Goal: Task Accomplishment & Management: Manage account settings

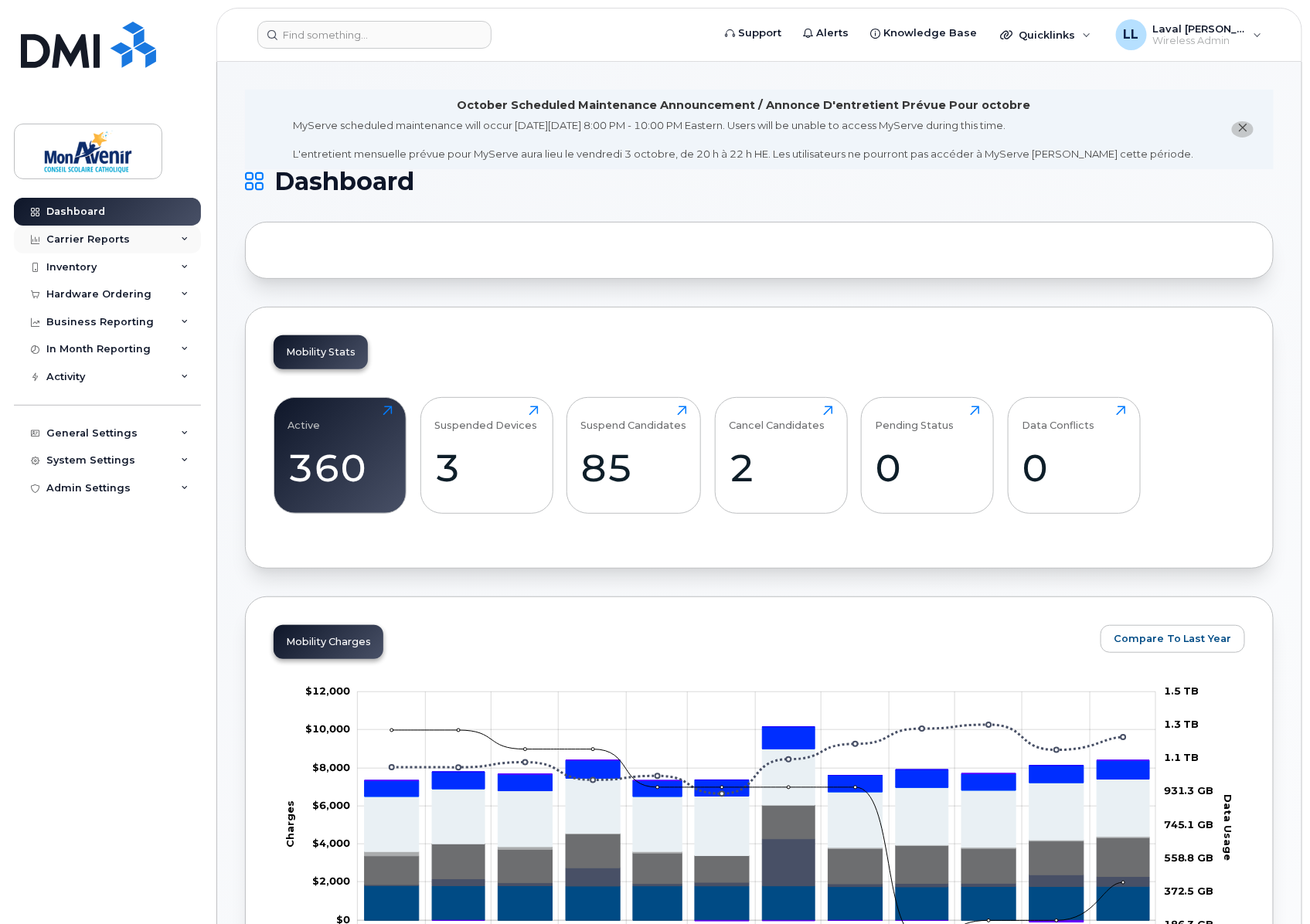
click at [93, 240] on div "Carrier Reports" at bounding box center [89, 239] width 84 height 12
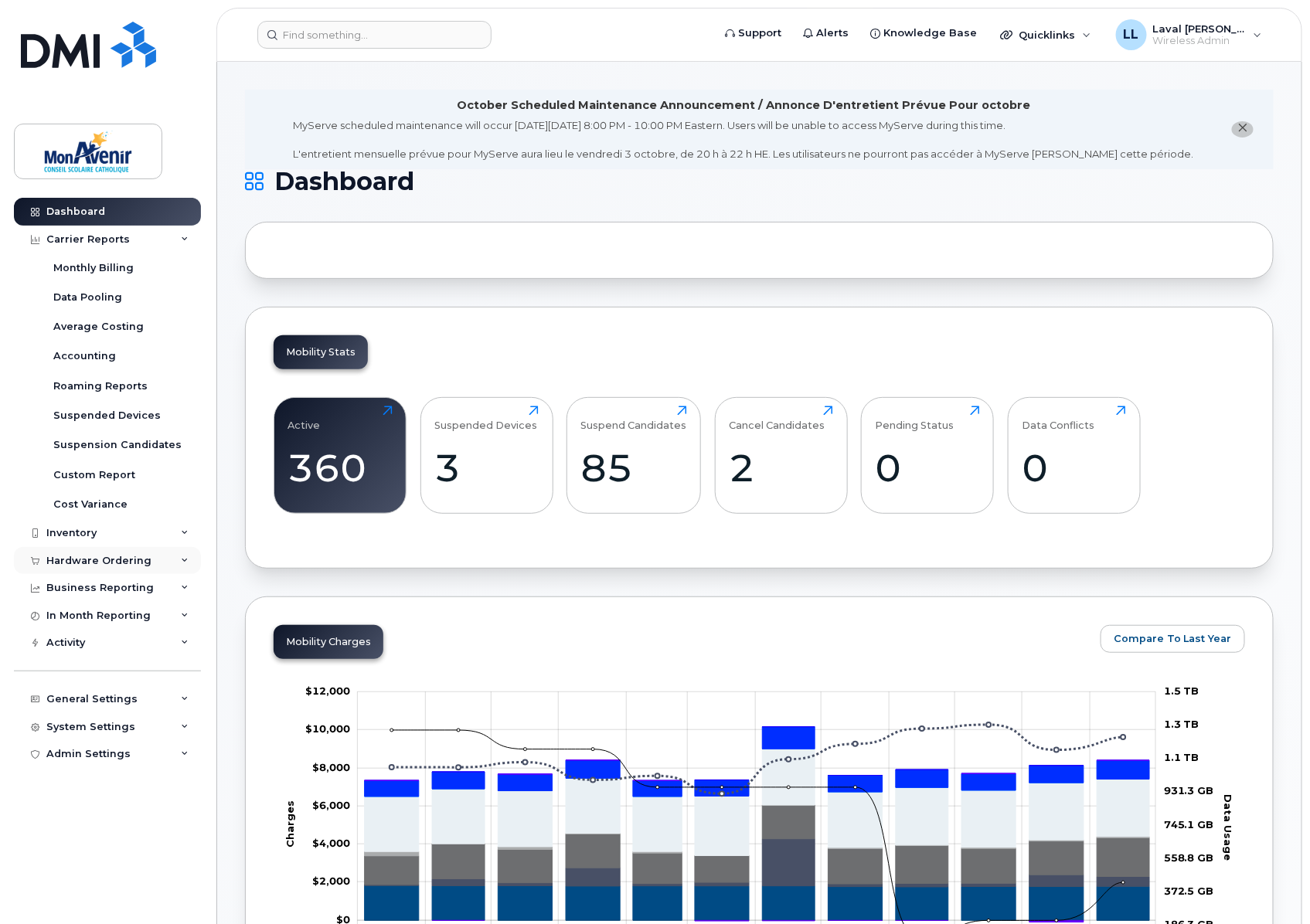
click at [101, 555] on div "Hardware Ordering" at bounding box center [99, 560] width 105 height 12
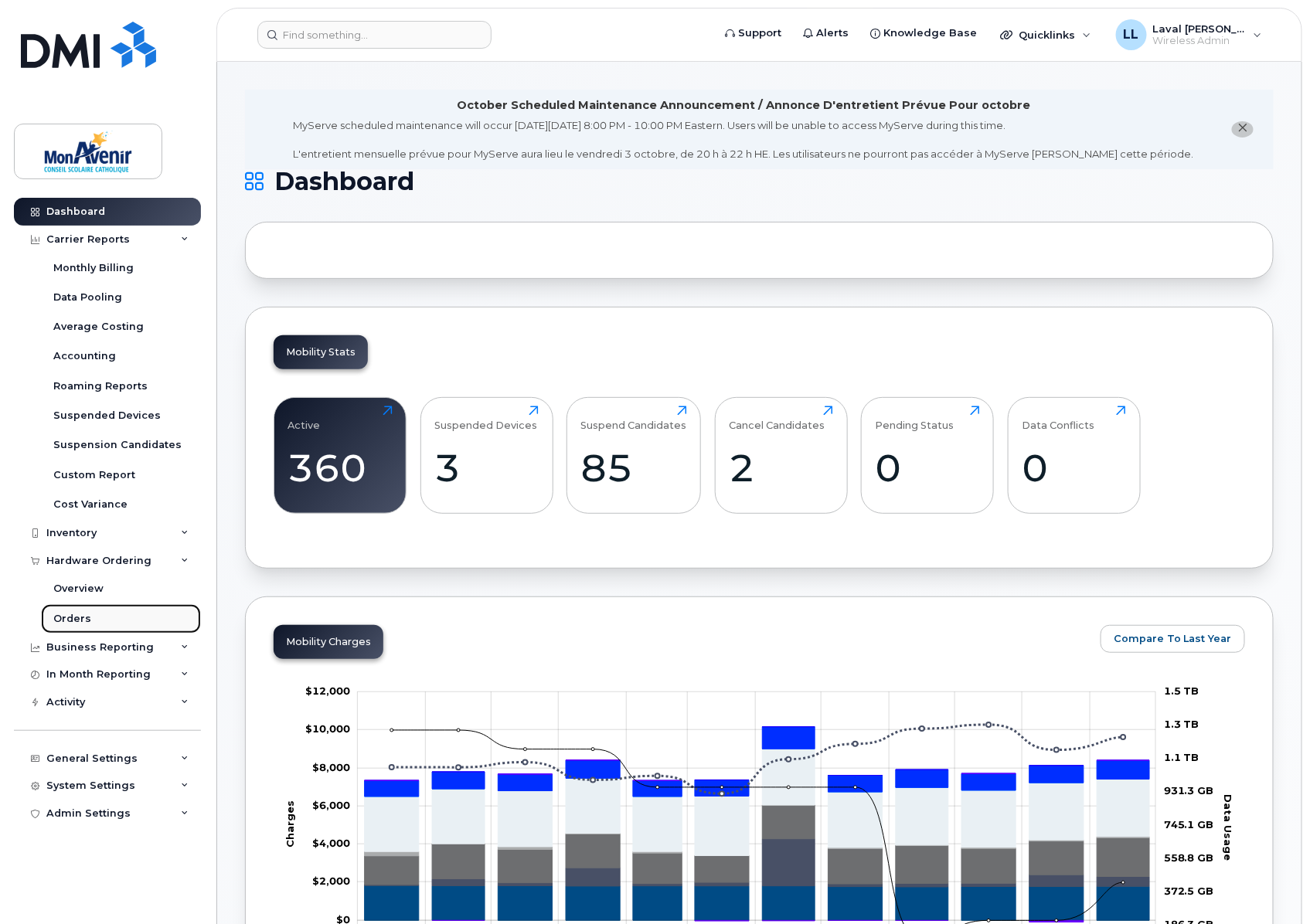
click at [72, 615] on div "Orders" at bounding box center [72, 618] width 38 height 14
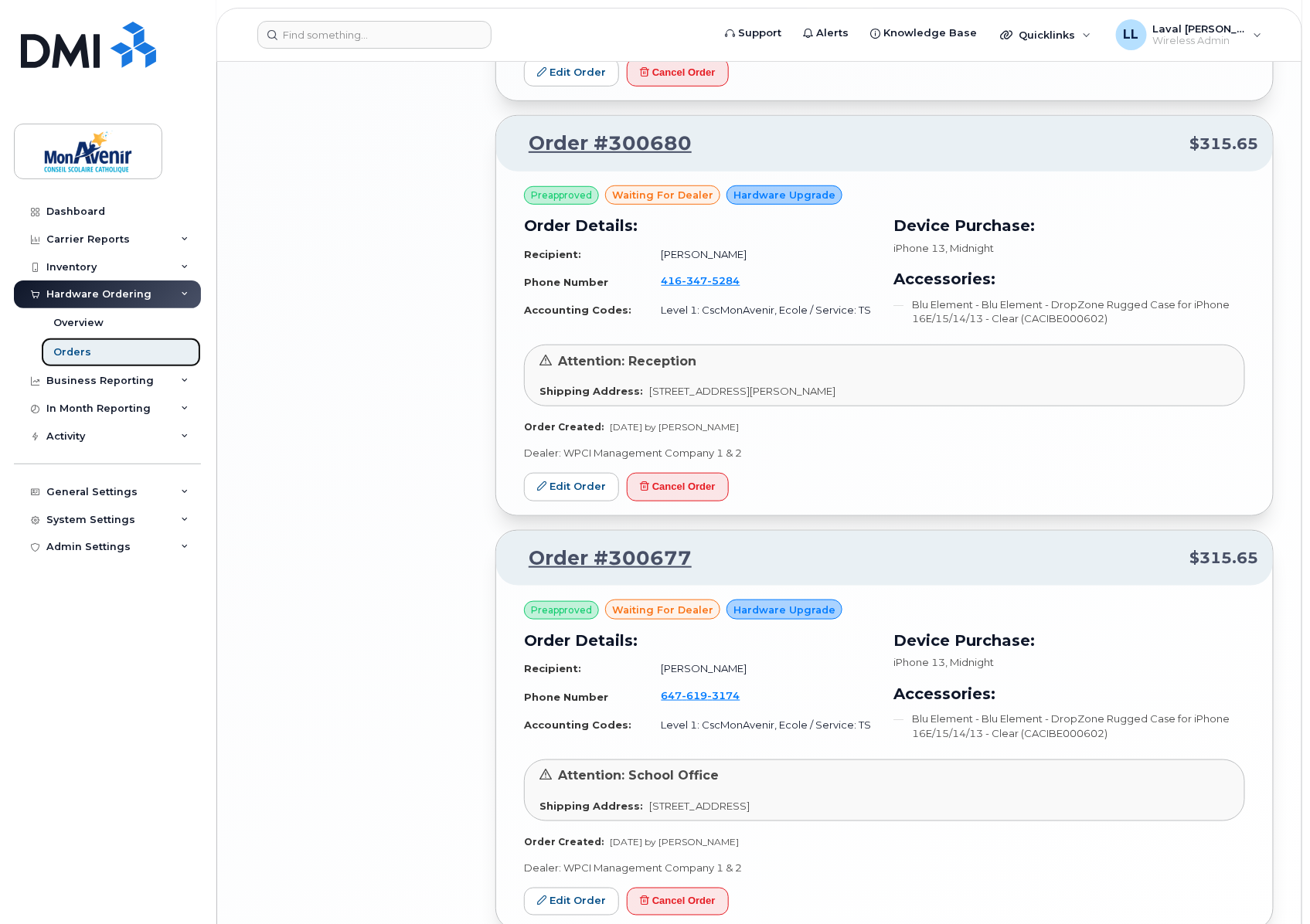
scroll to position [2794, 0]
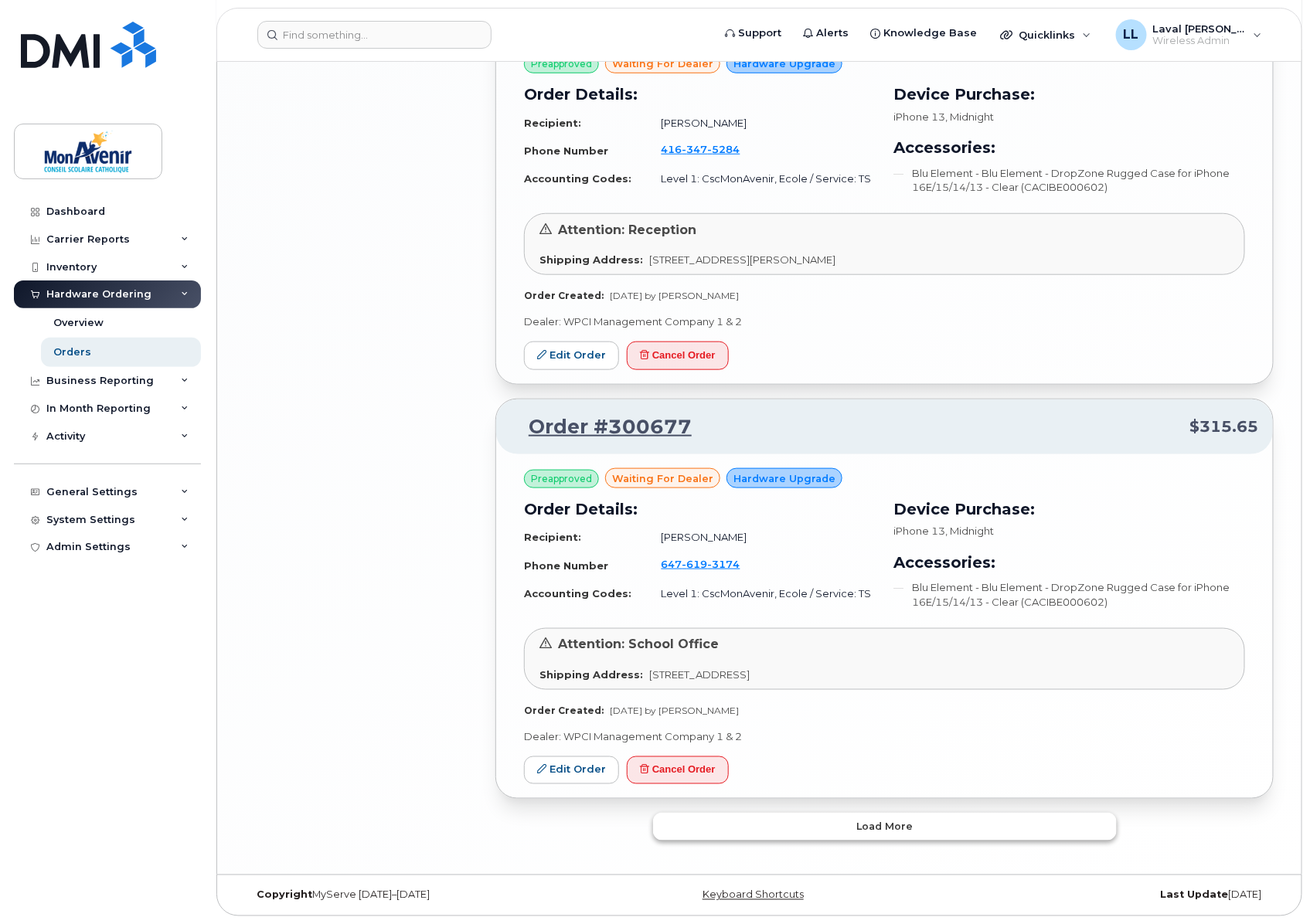
click at [935, 831] on button "Load more" at bounding box center [885, 827] width 464 height 28
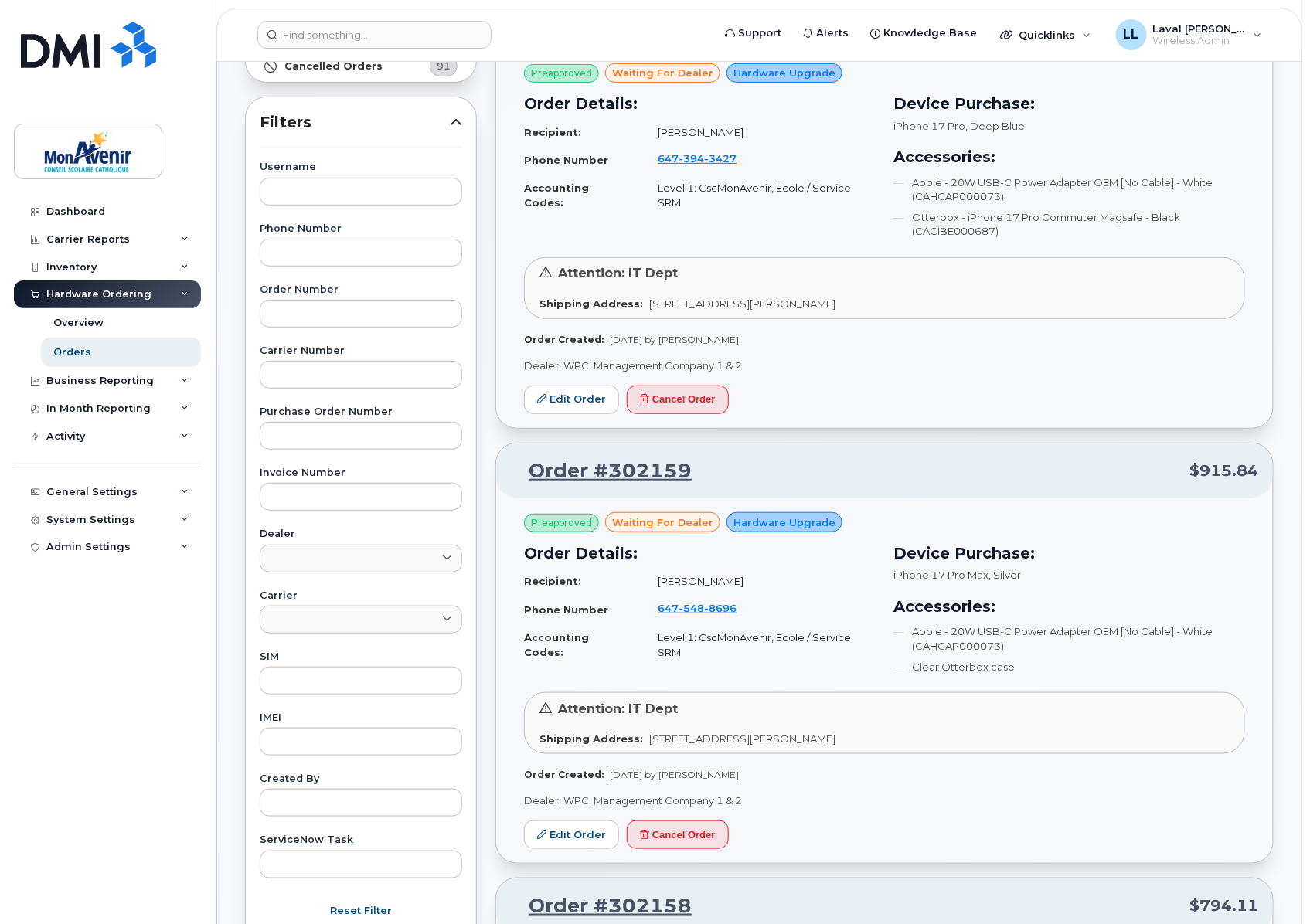
scroll to position [0, 0]
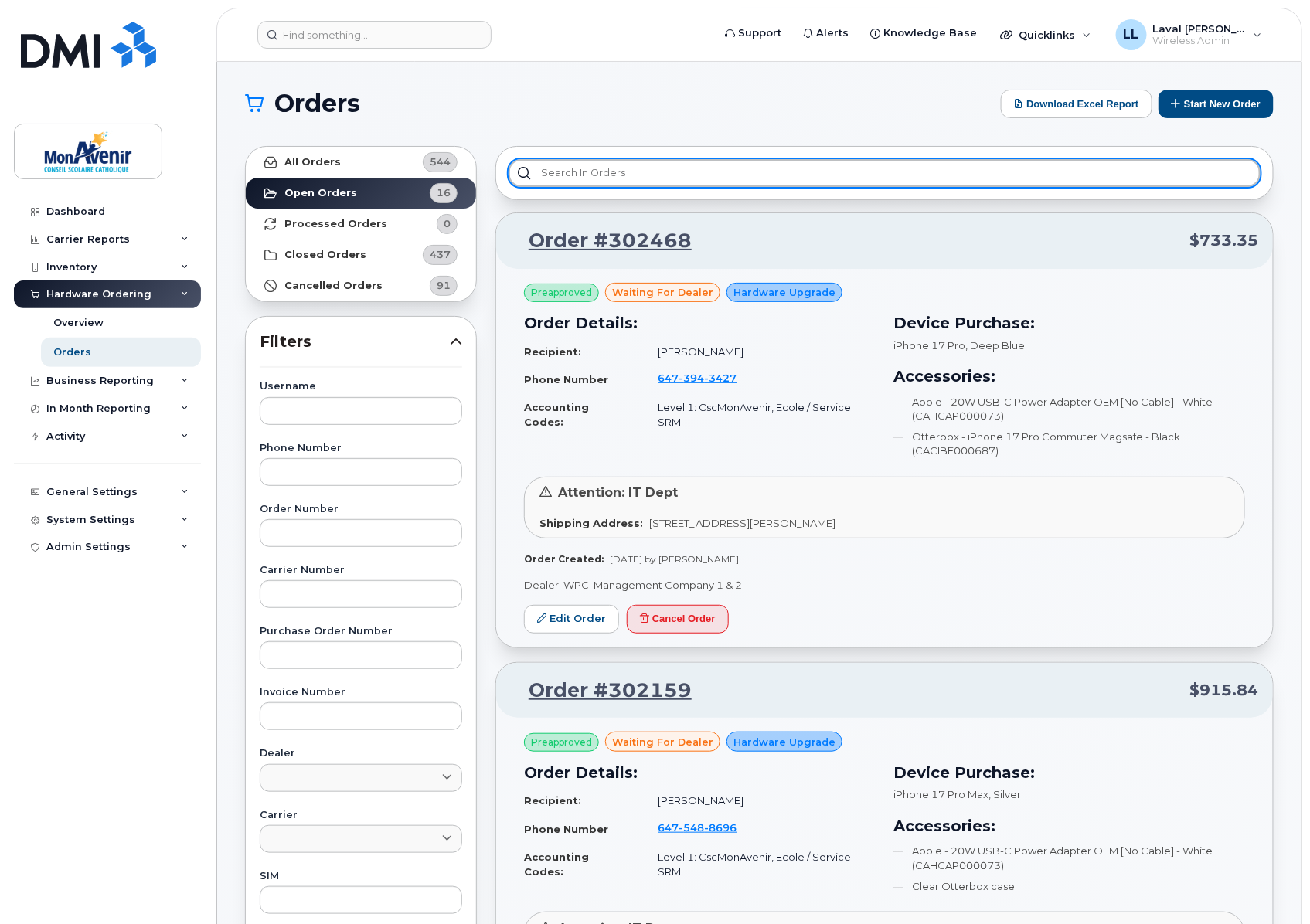
click at [624, 175] on input "text" at bounding box center [885, 173] width 752 height 28
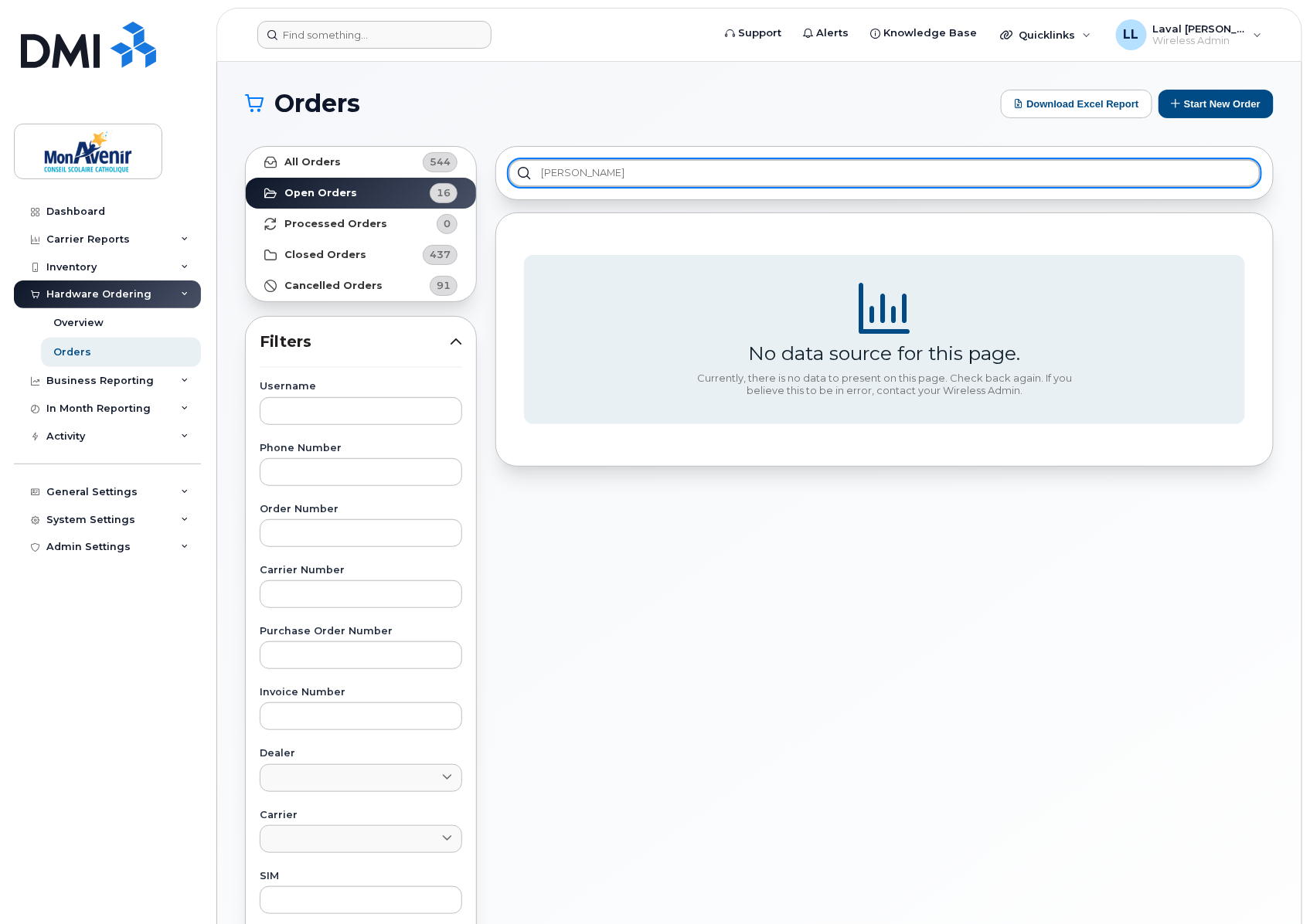
type input "liam"
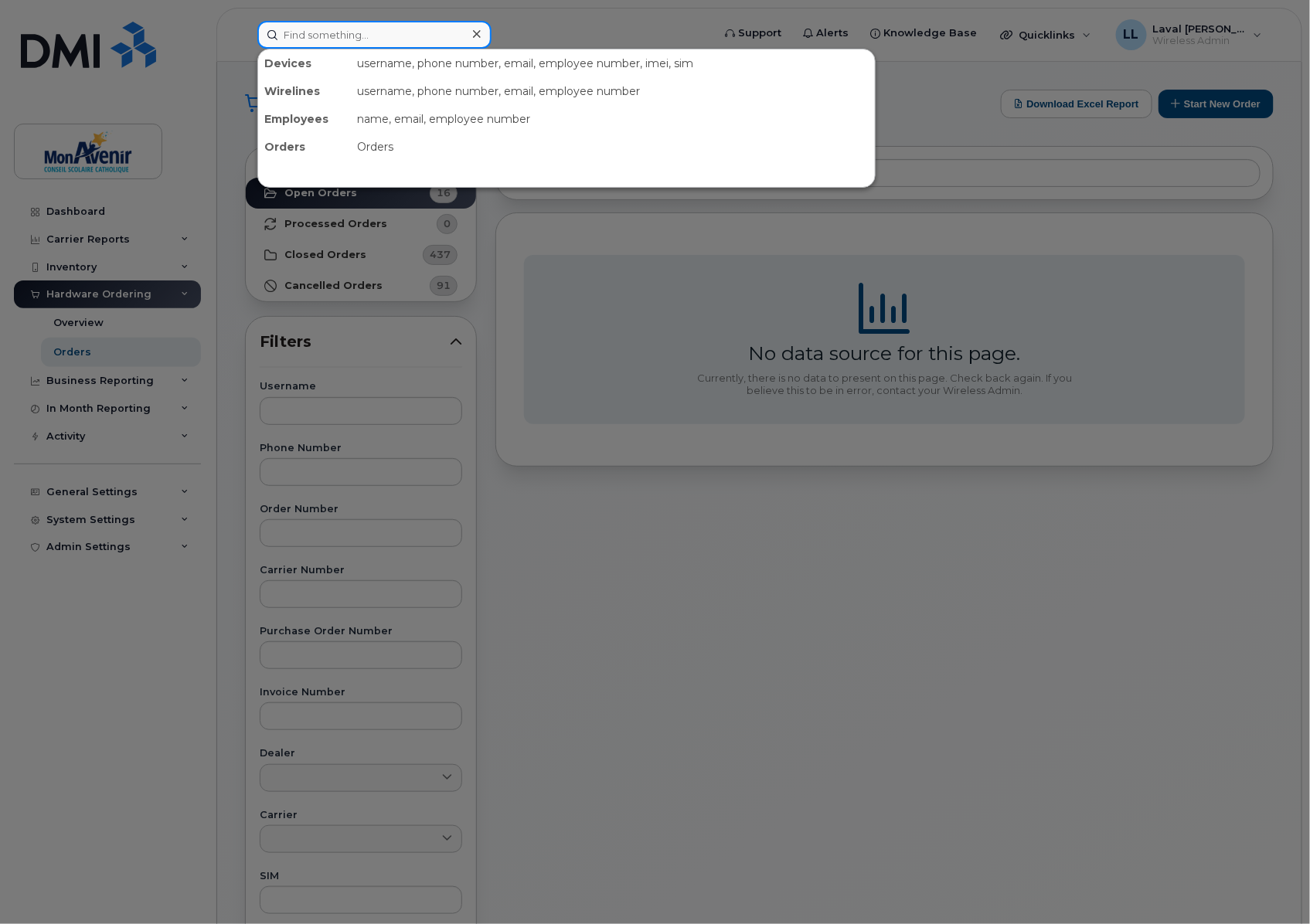
click at [400, 43] on input at bounding box center [374, 35] width 234 height 28
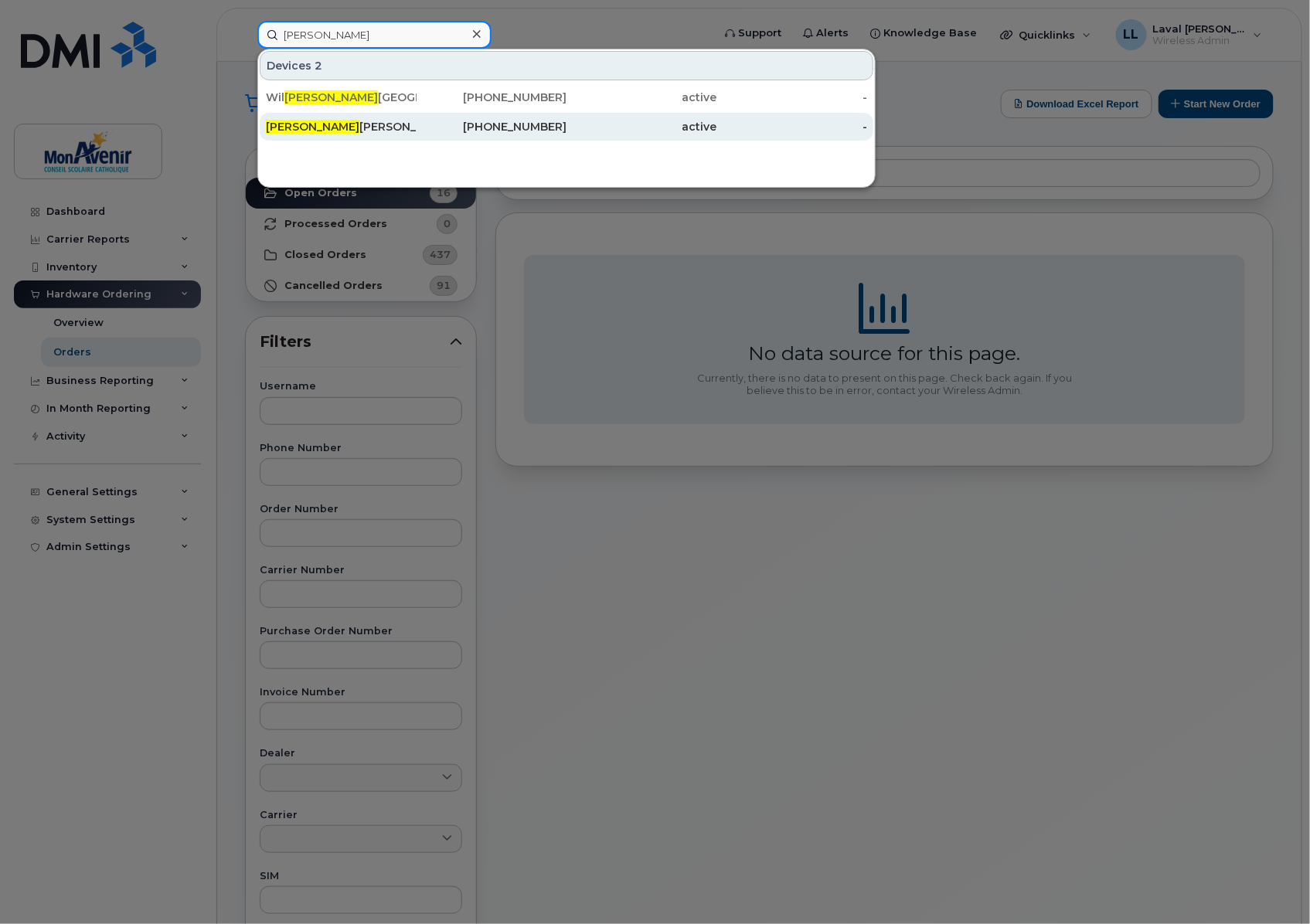
type input "liam"
click at [299, 130] on div "Liam Blais" at bounding box center [341, 126] width 151 height 15
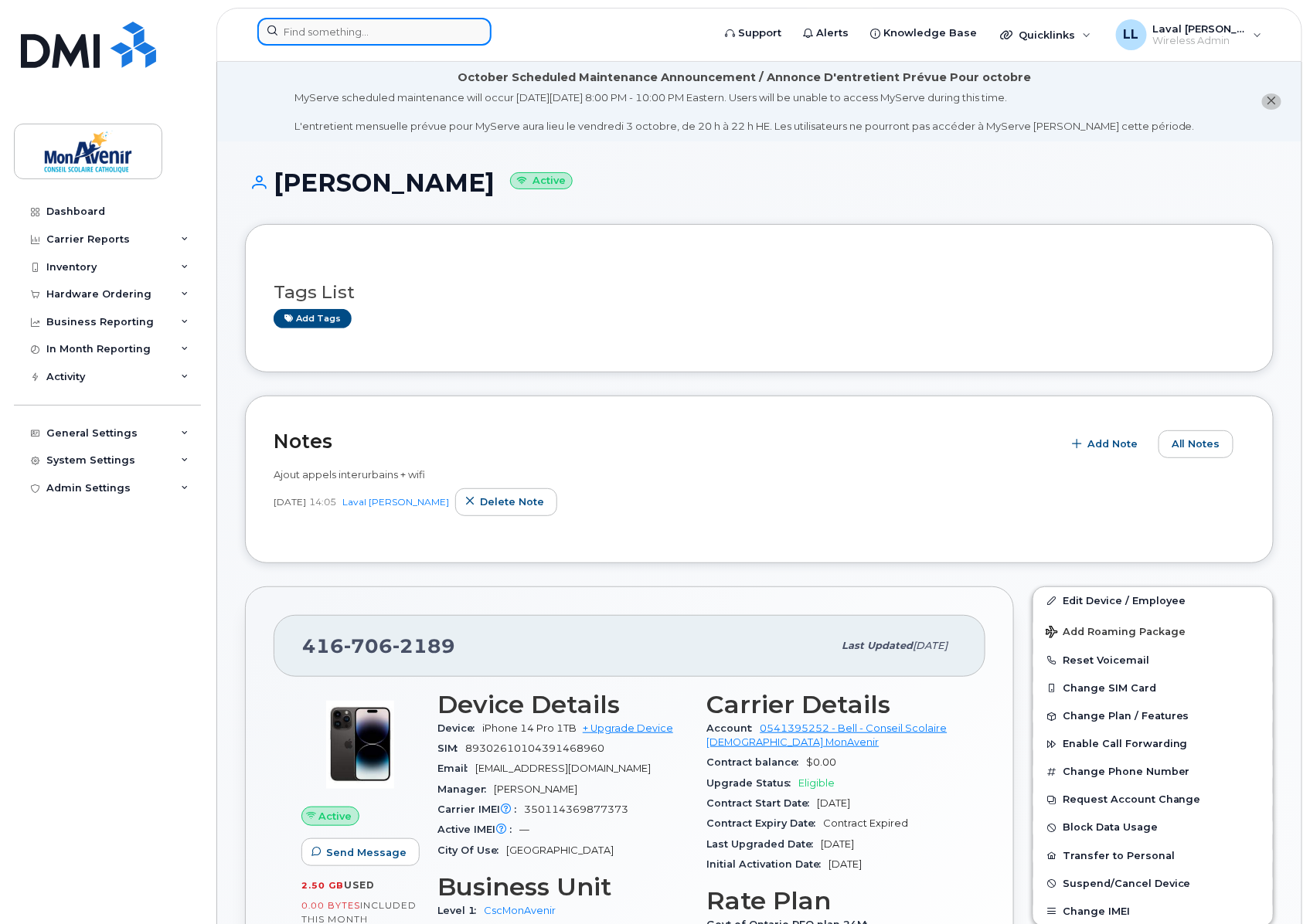
click at [377, 34] on input at bounding box center [374, 31] width 234 height 28
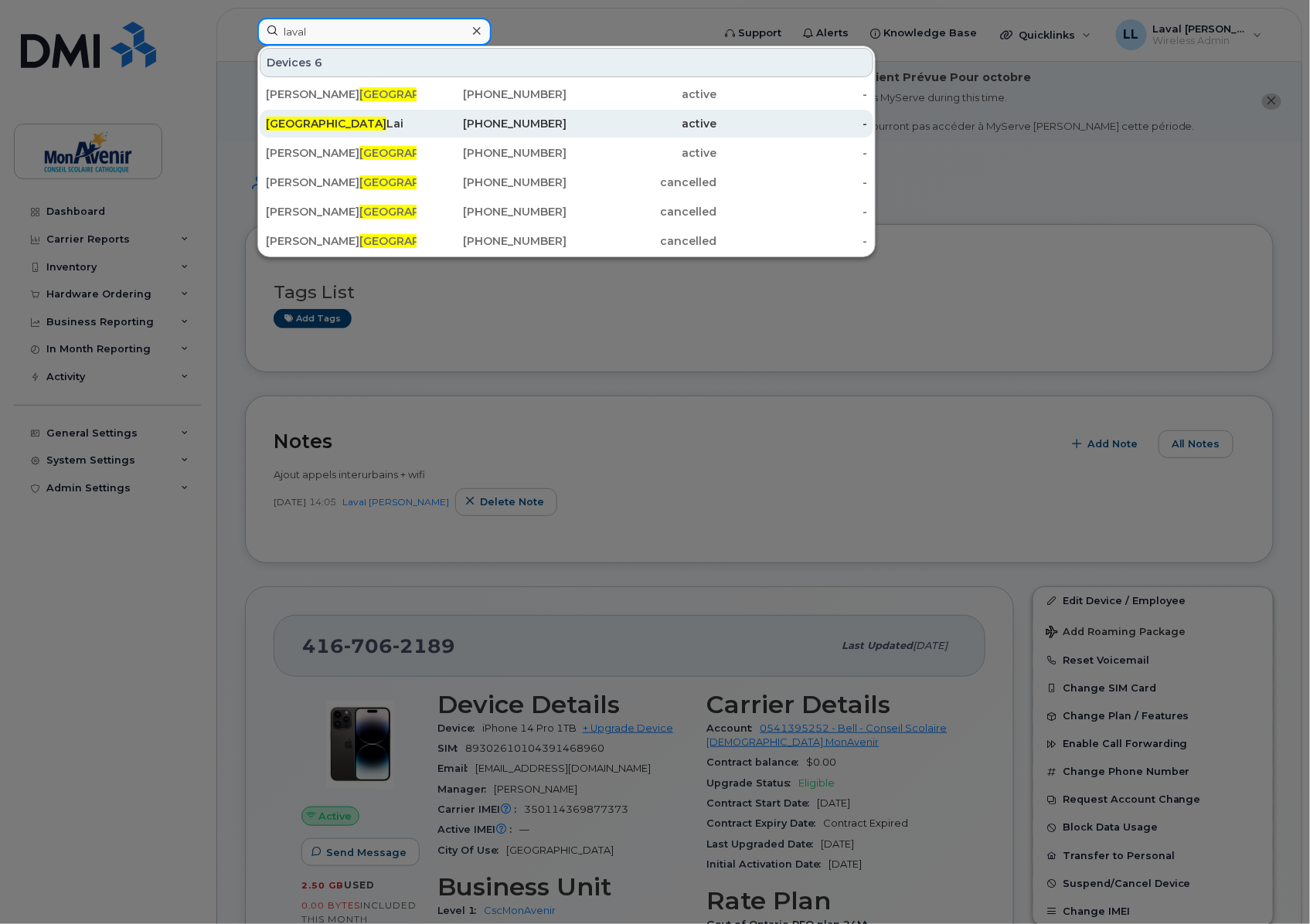
type input "laval"
click at [277, 127] on span "Laval" at bounding box center [326, 123] width 121 height 14
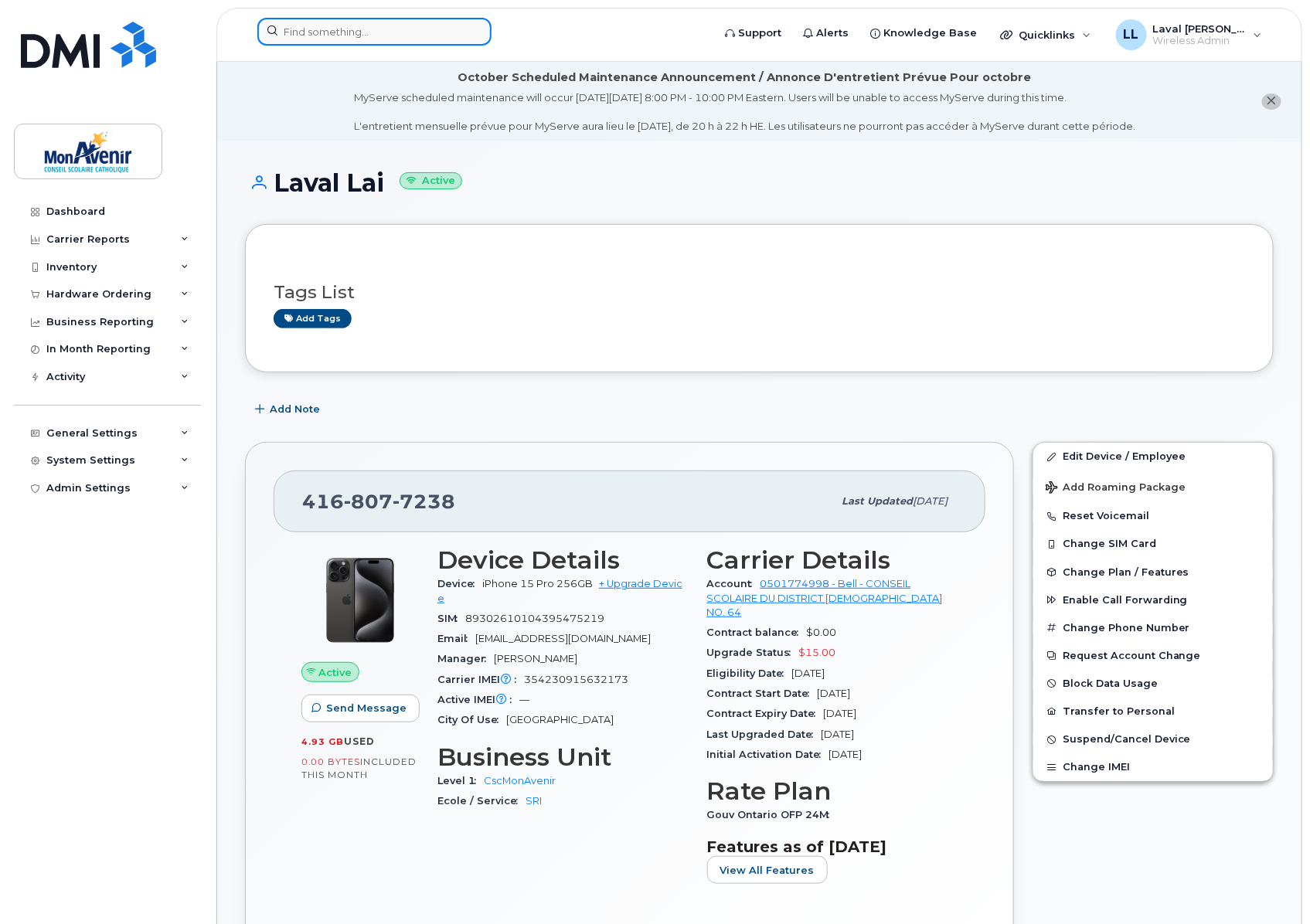
click at [361, 23] on input at bounding box center [374, 31] width 234 height 28
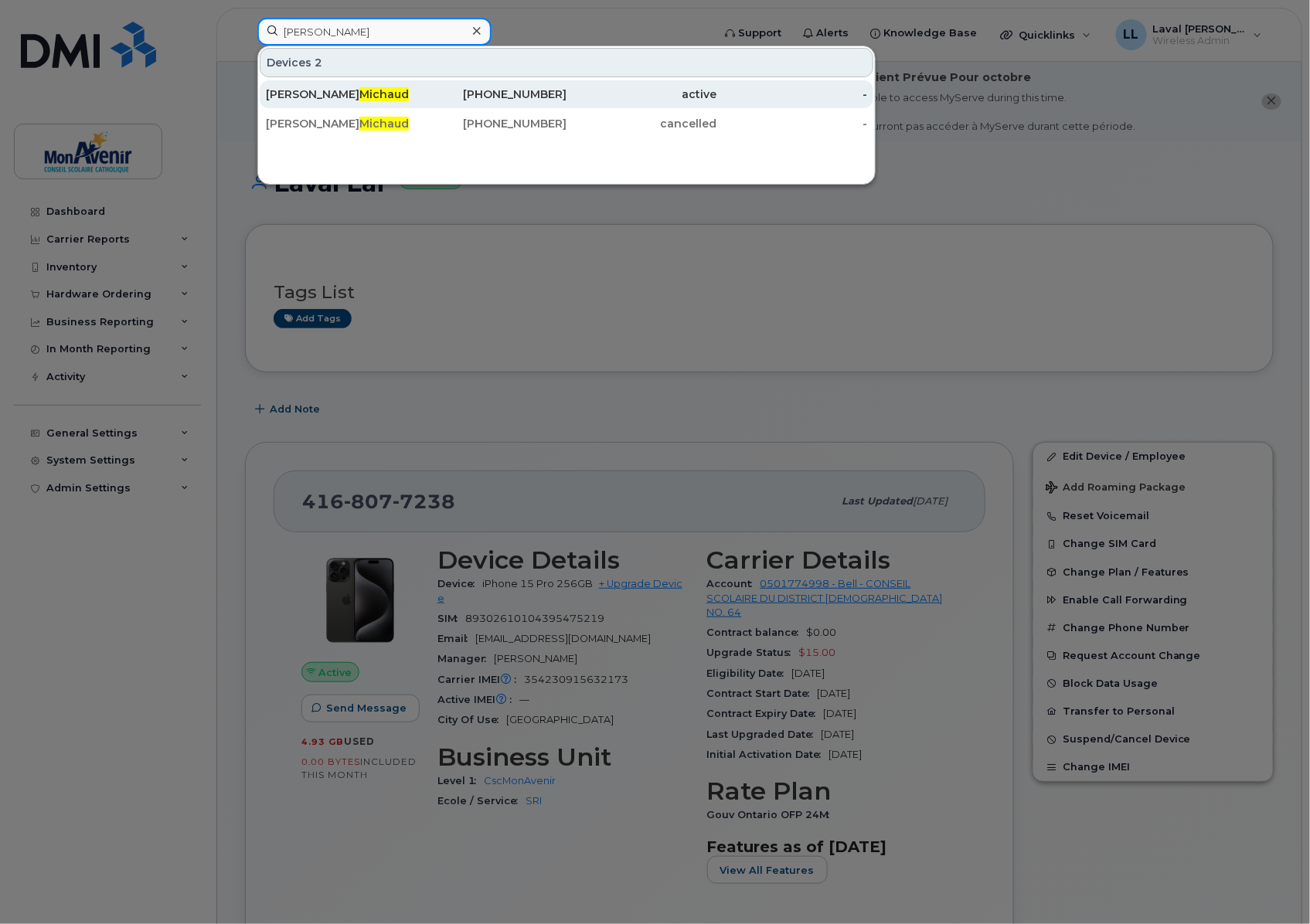
type input "michaud"
click at [359, 93] on span "Michaud" at bounding box center [383, 93] width 49 height 14
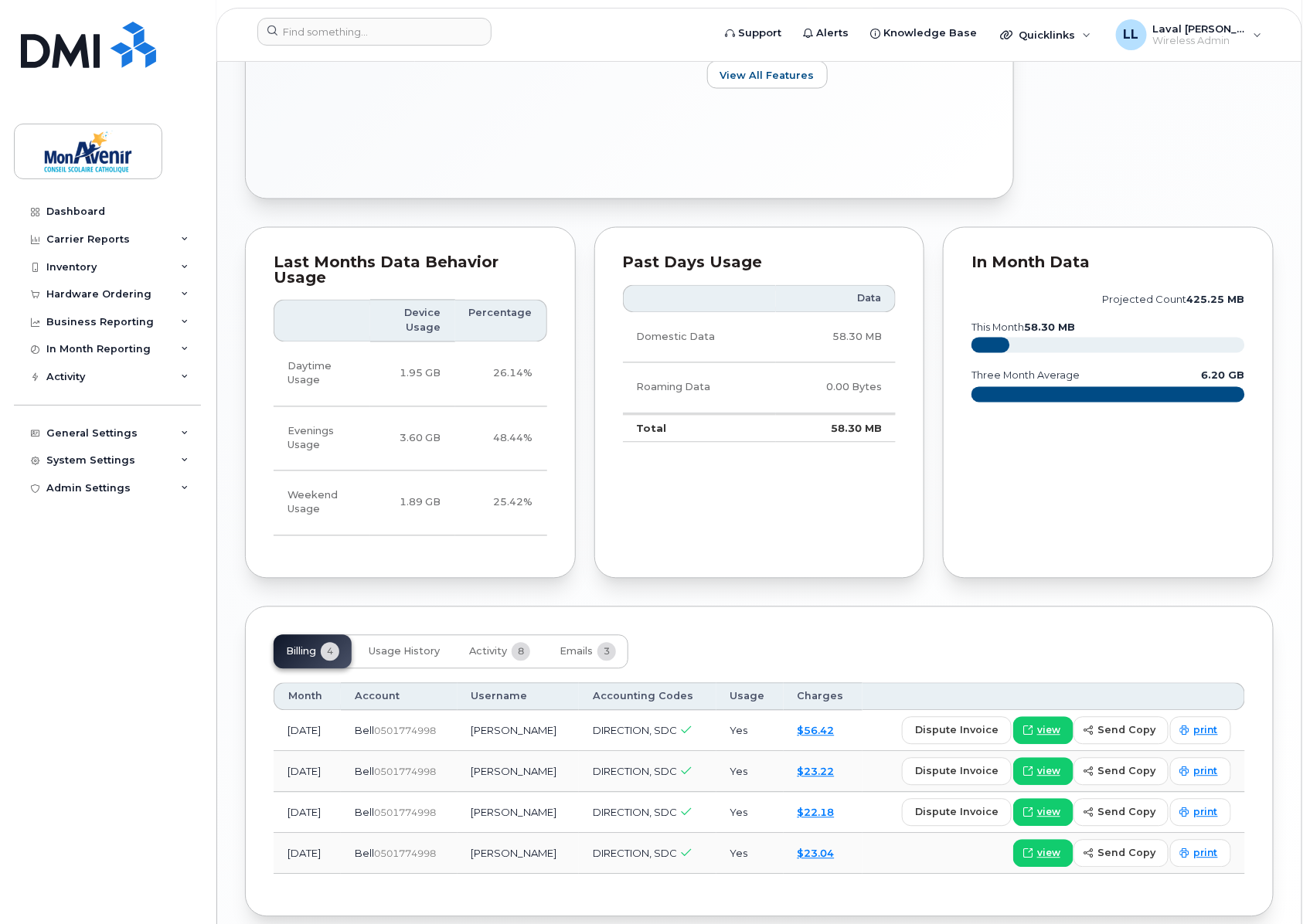
scroll to position [1087, 0]
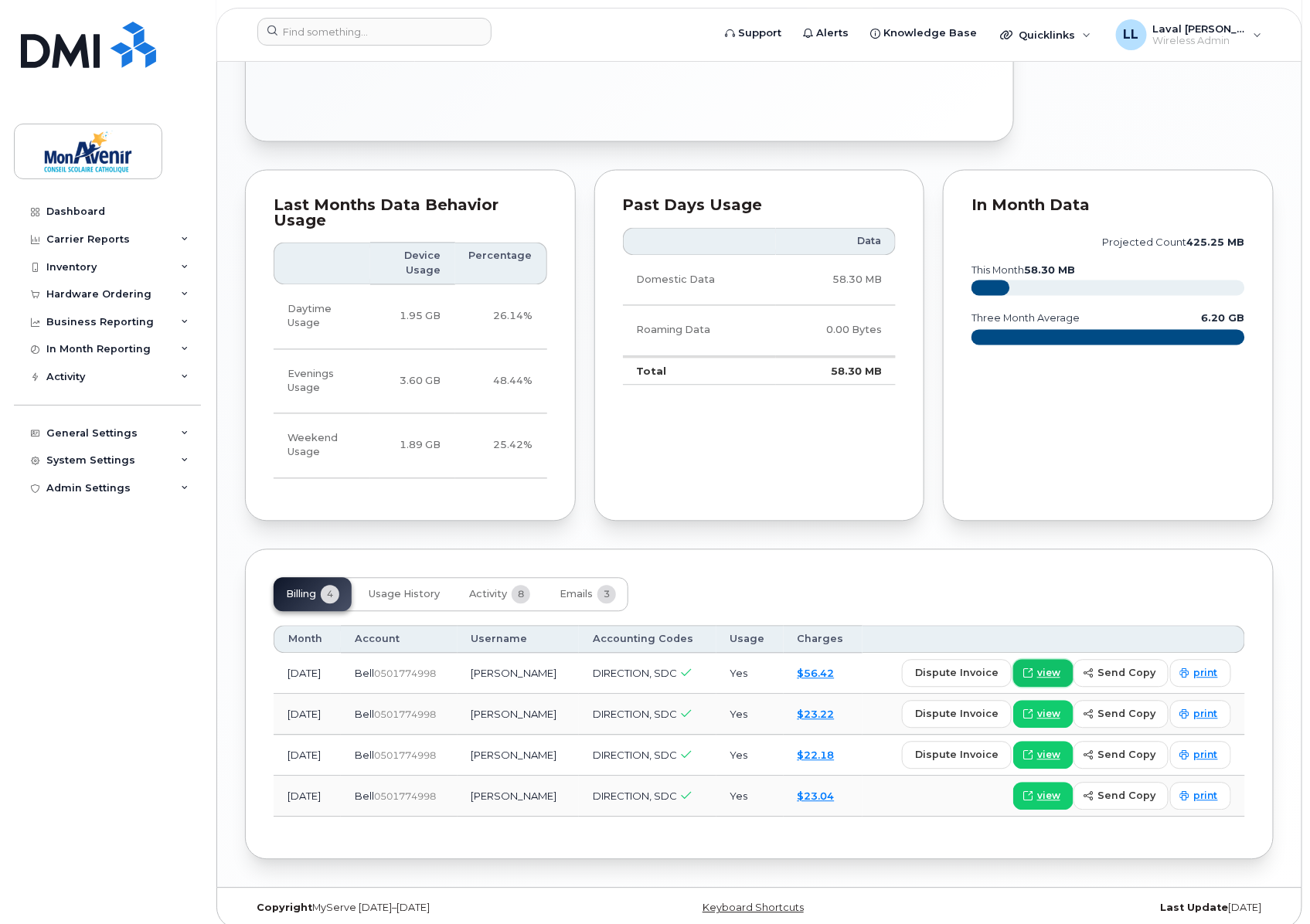
click at [1047, 666] on span "view" at bounding box center [1048, 673] width 23 height 14
click at [99, 292] on div "Hardware Ordering" at bounding box center [99, 294] width 105 height 12
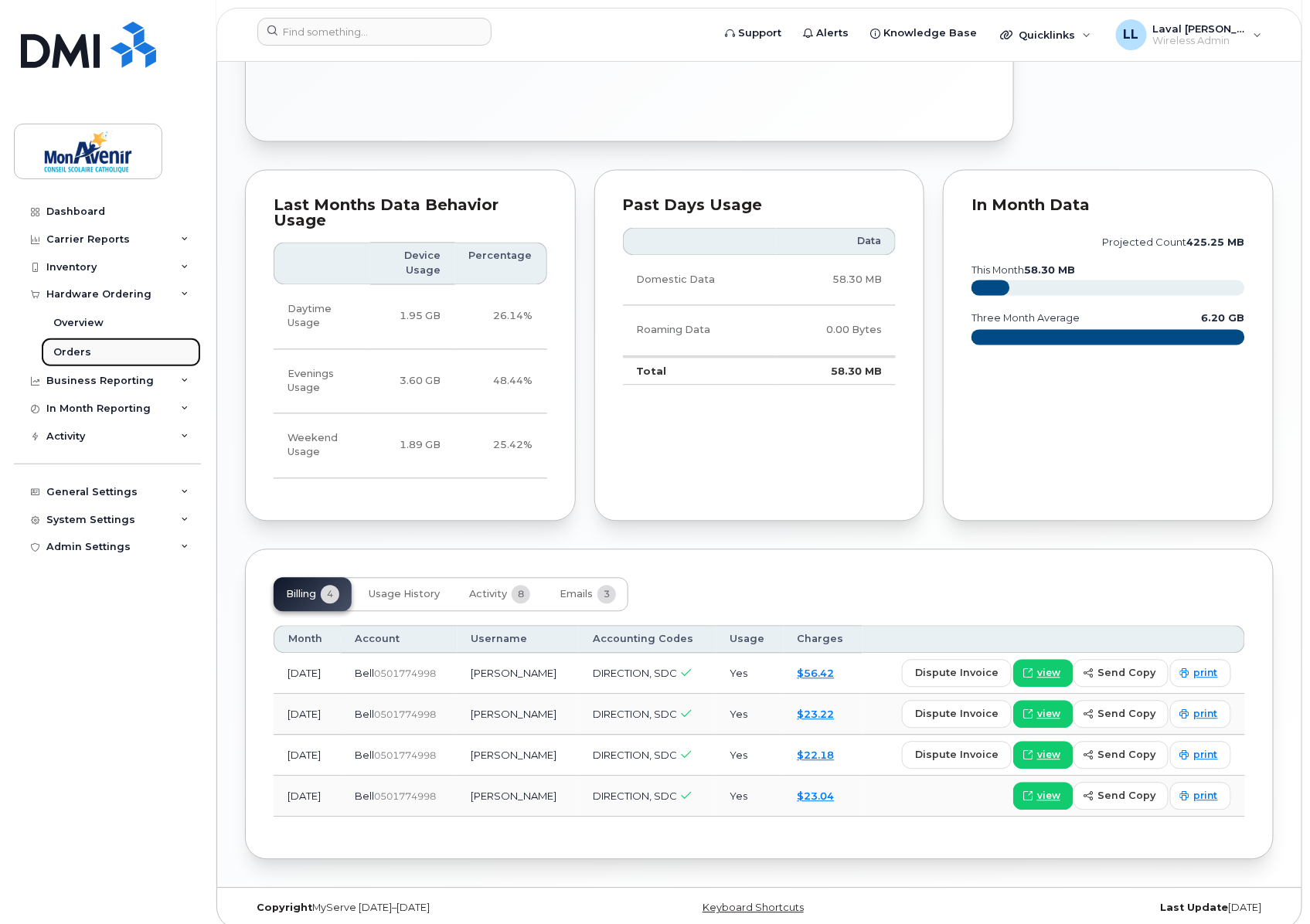
click at [70, 355] on div "Orders" at bounding box center [72, 352] width 38 height 14
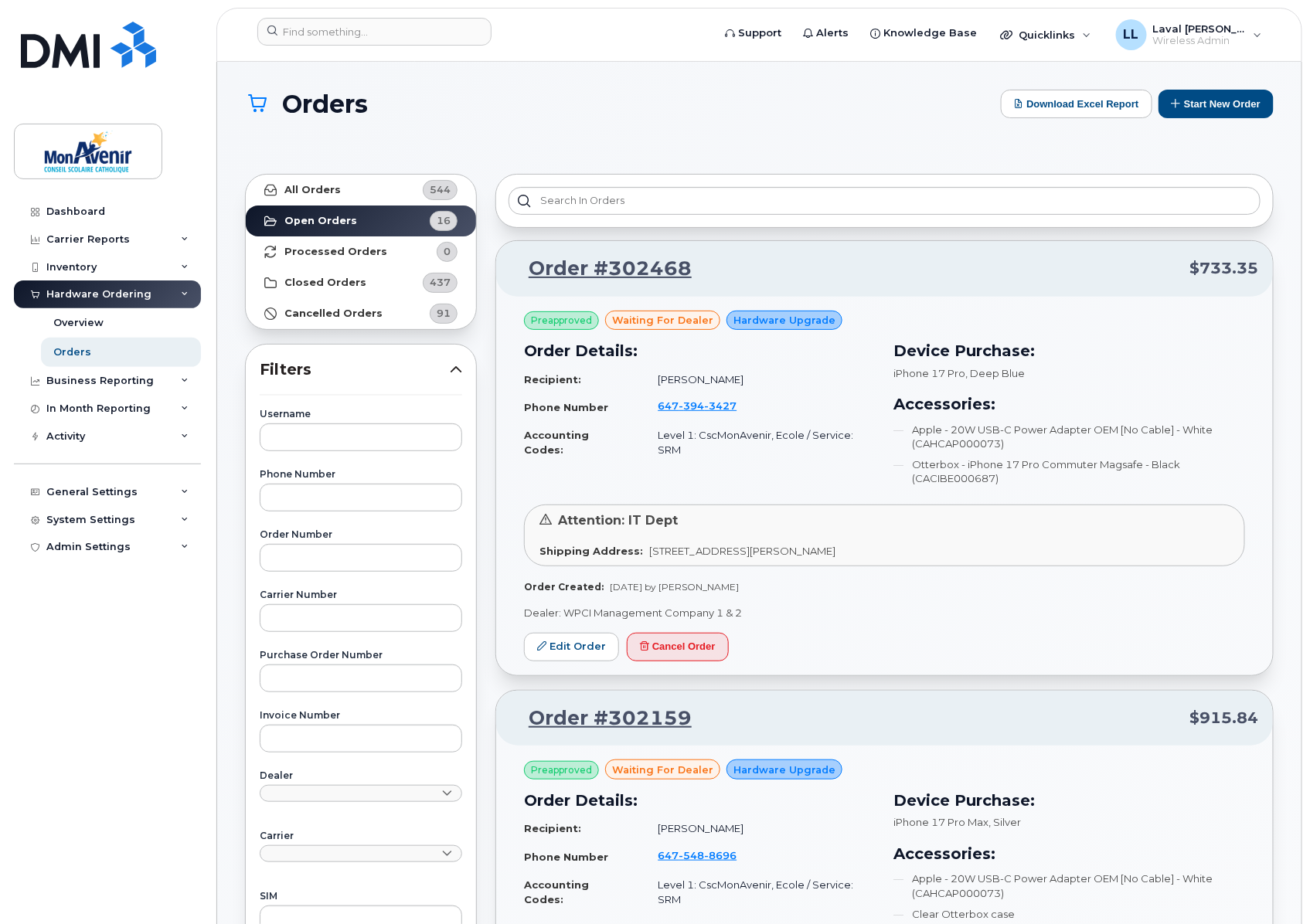
click at [76, 305] on div "Hardware Ordering" at bounding box center [107, 294] width 187 height 28
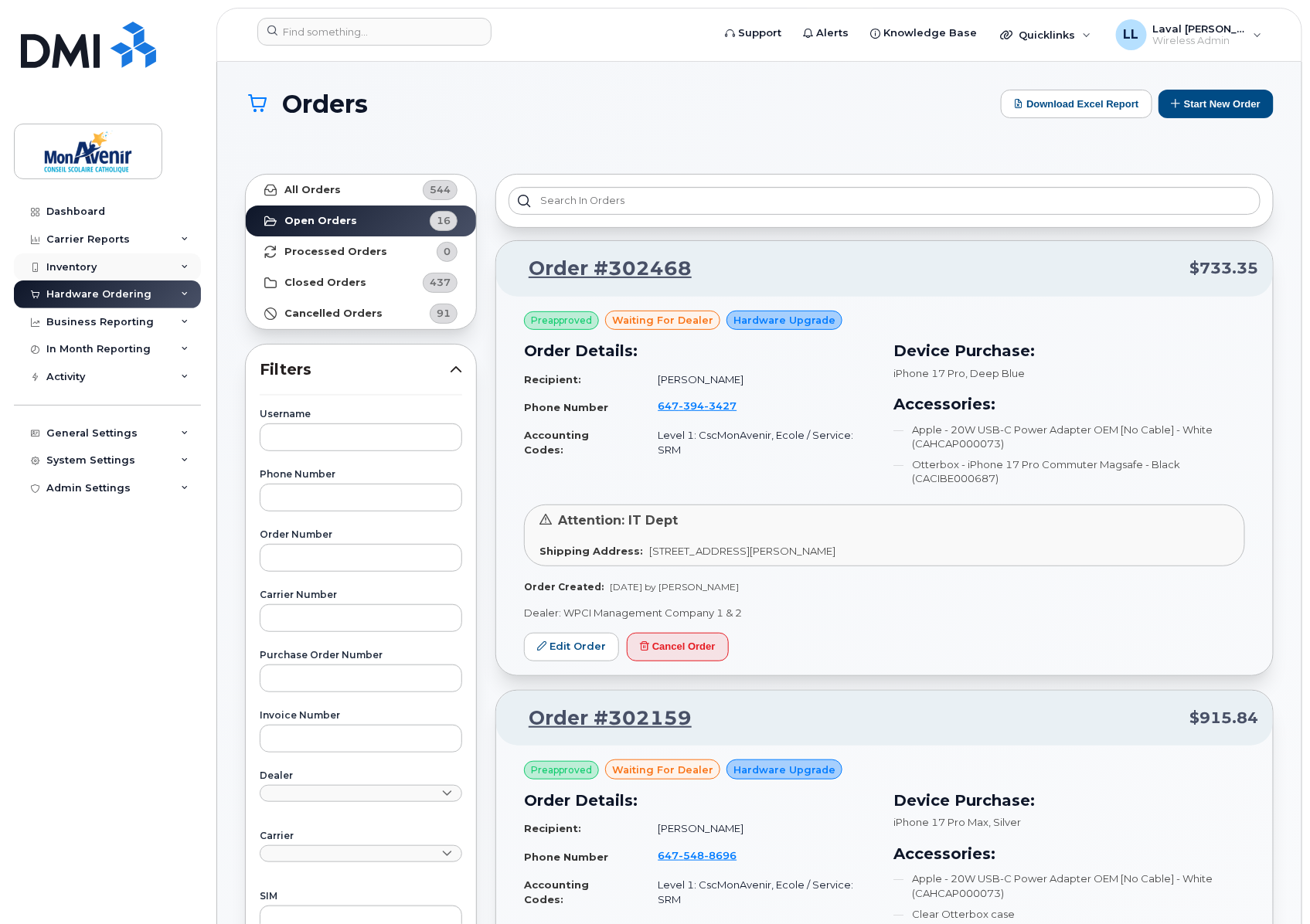
click at [72, 266] on div "Inventory" at bounding box center [72, 266] width 50 height 12
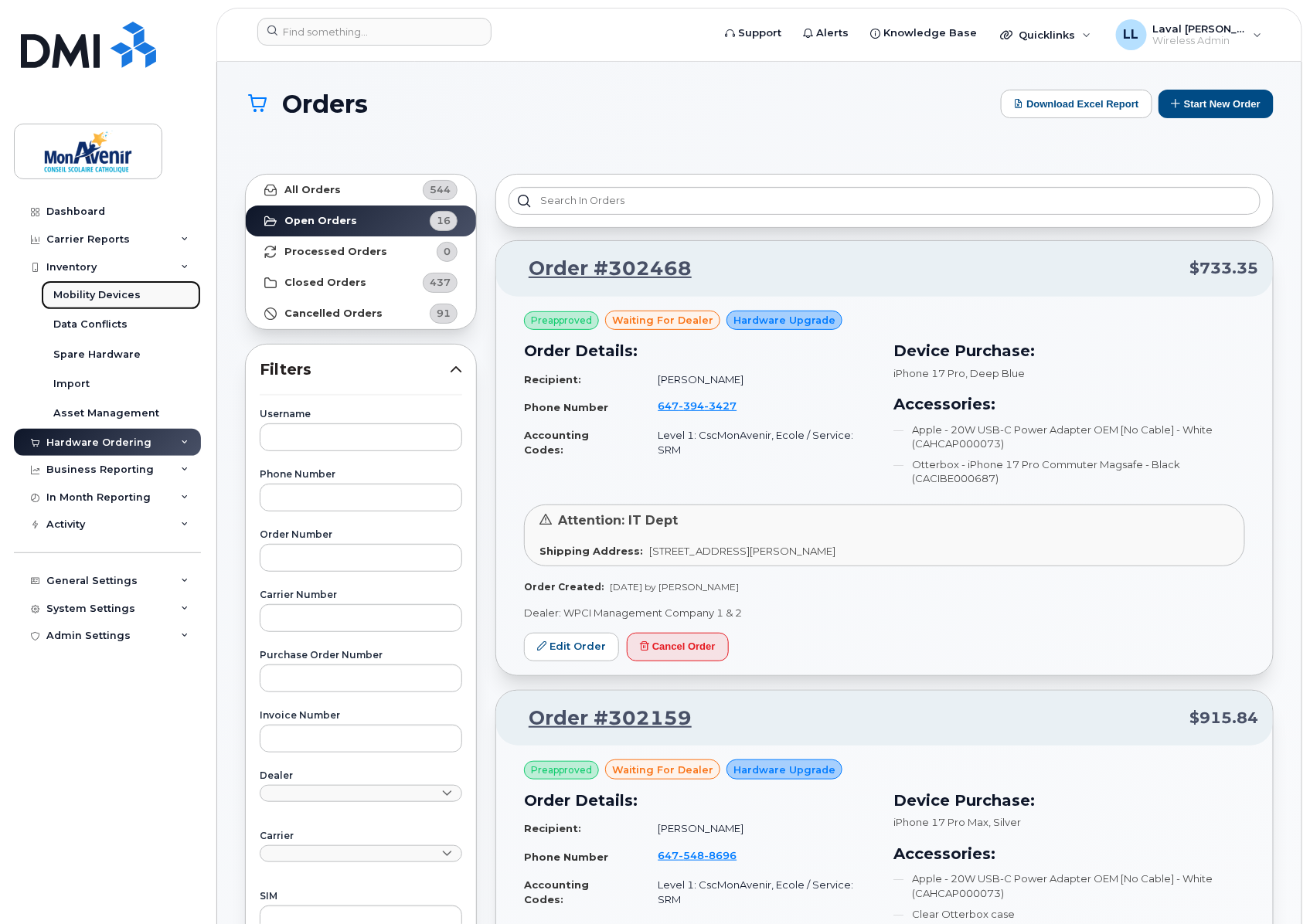
click at [72, 297] on div "Mobility Devices" at bounding box center [97, 295] width 87 height 14
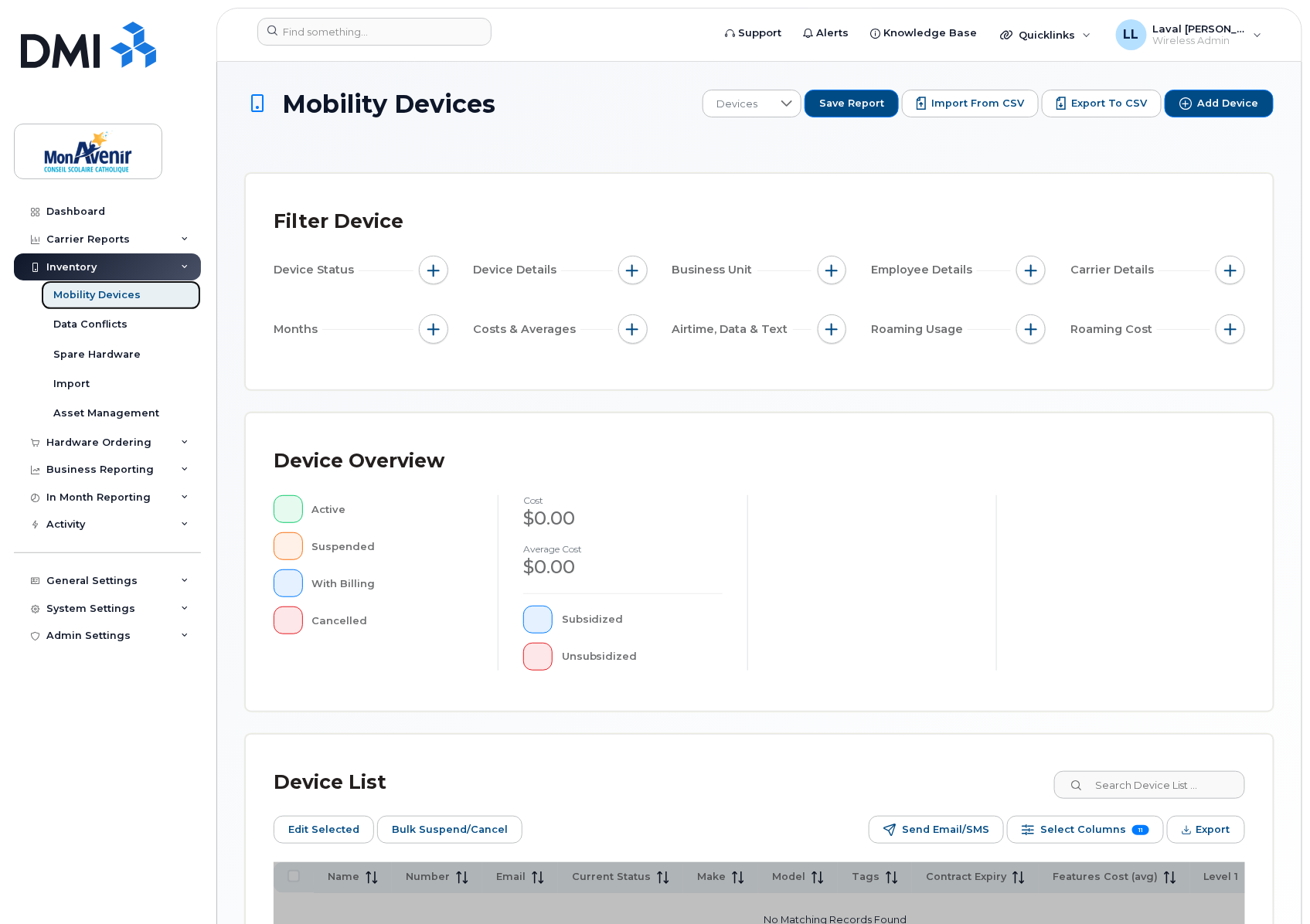
click at [74, 296] on div "Mobility Devices" at bounding box center [97, 295] width 87 height 14
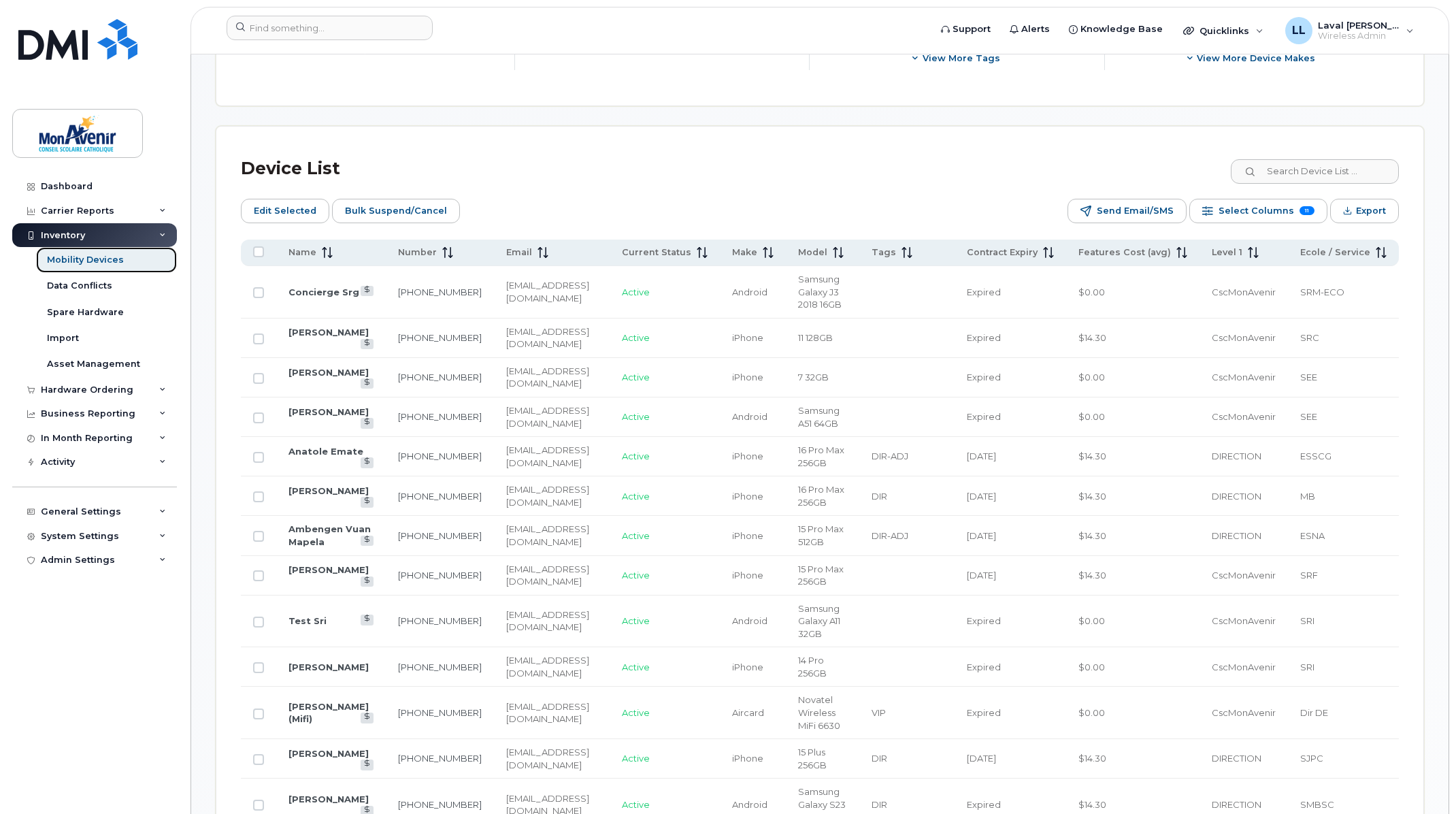
scroll to position [528, 0]
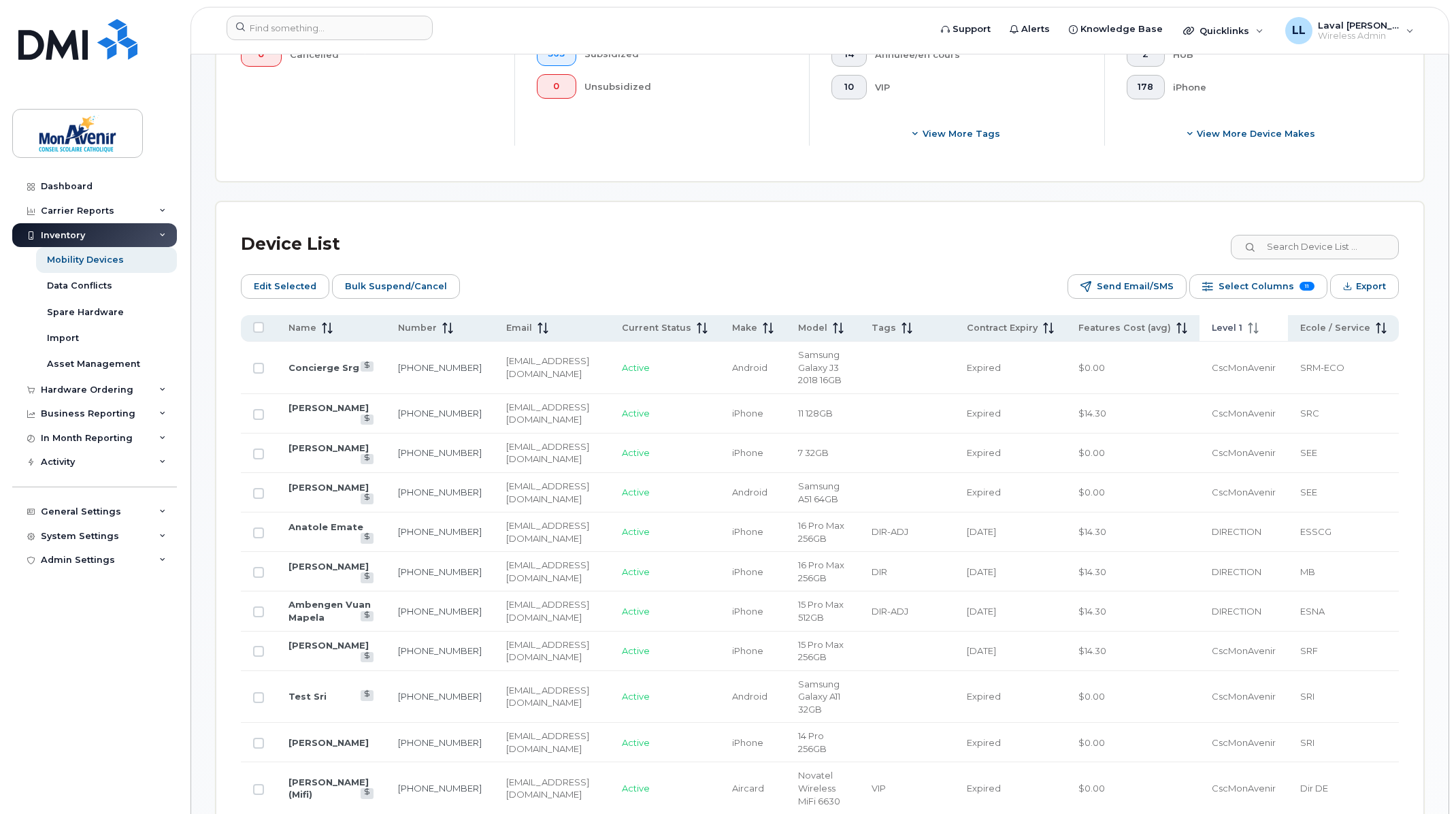
click at [1153, 328] on icon at bounding box center [1250, 328] width 1 height 11
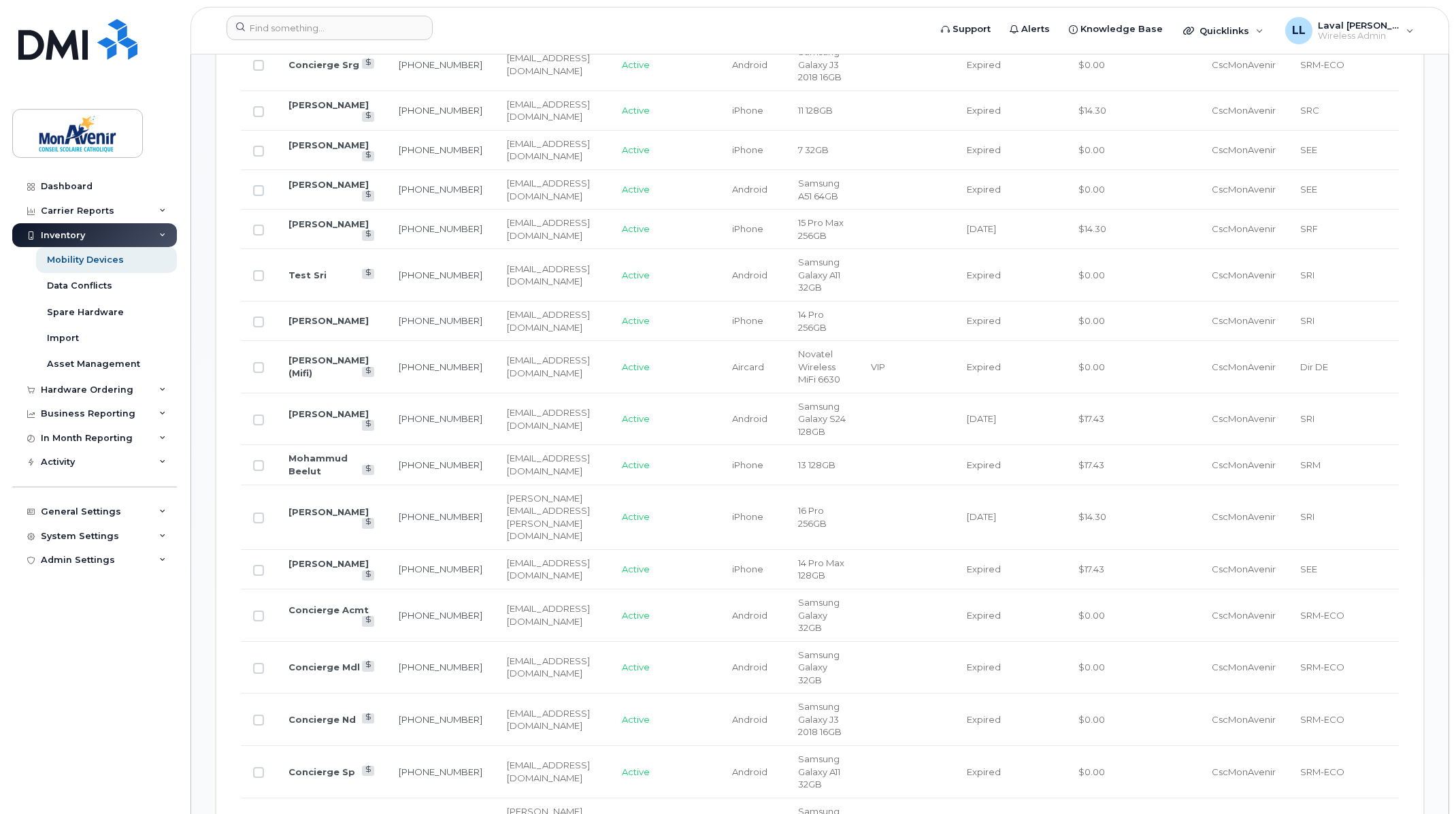
scroll to position [754, 0]
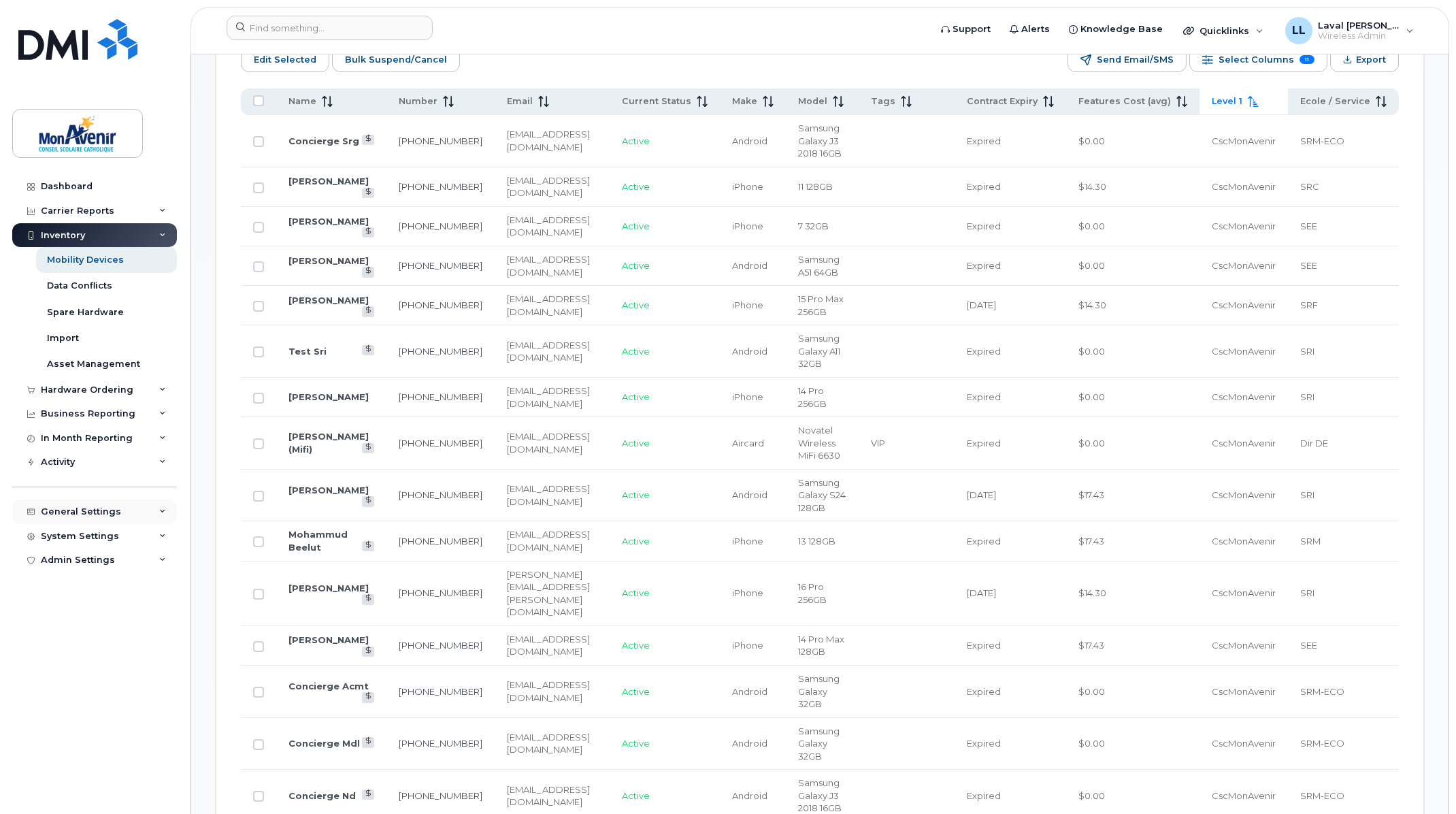
click at [84, 512] on div "General Settings" at bounding box center [81, 511] width 80 height 11
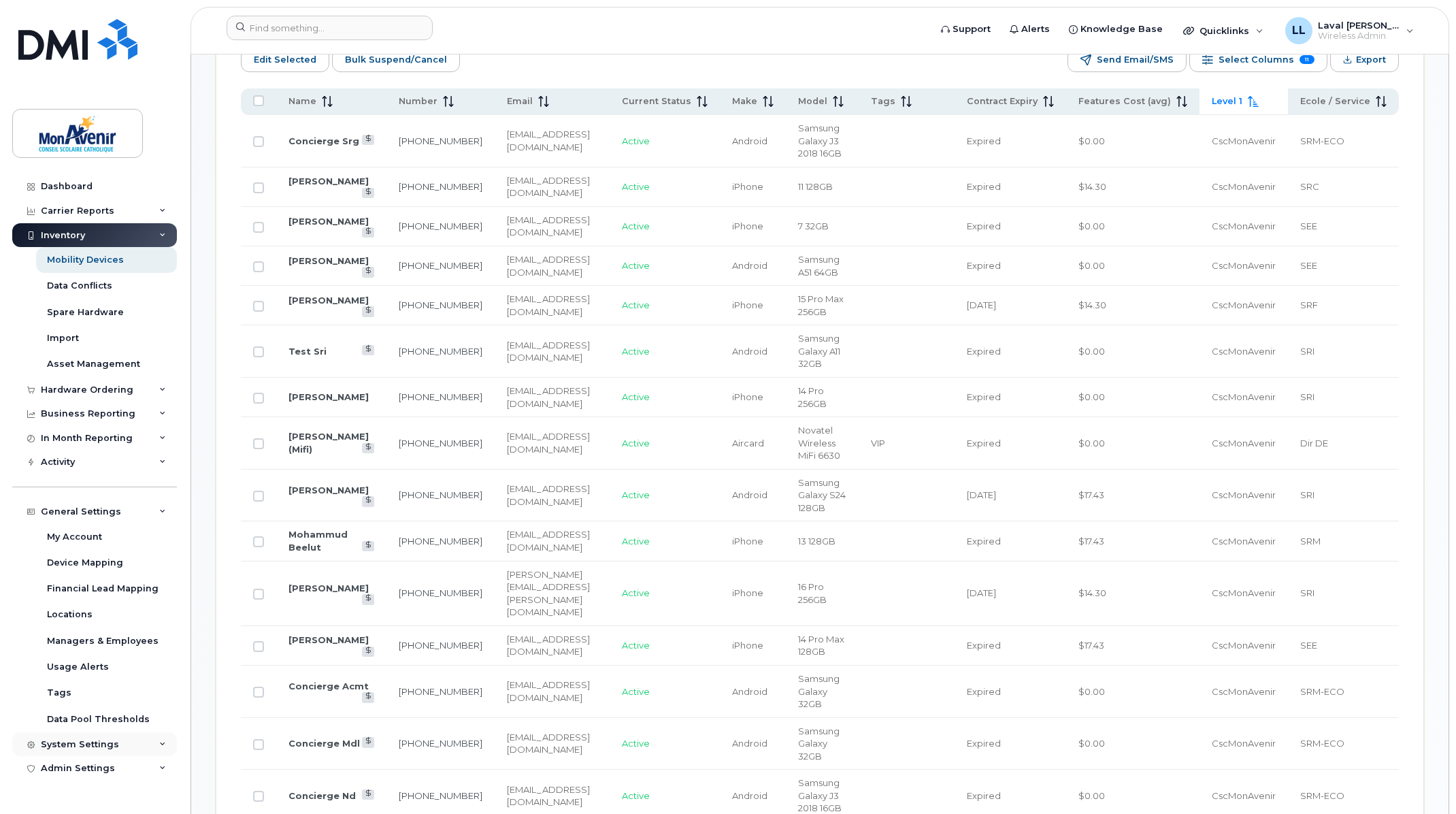
click at [99, 747] on div "System Settings" at bounding box center [80, 744] width 78 height 11
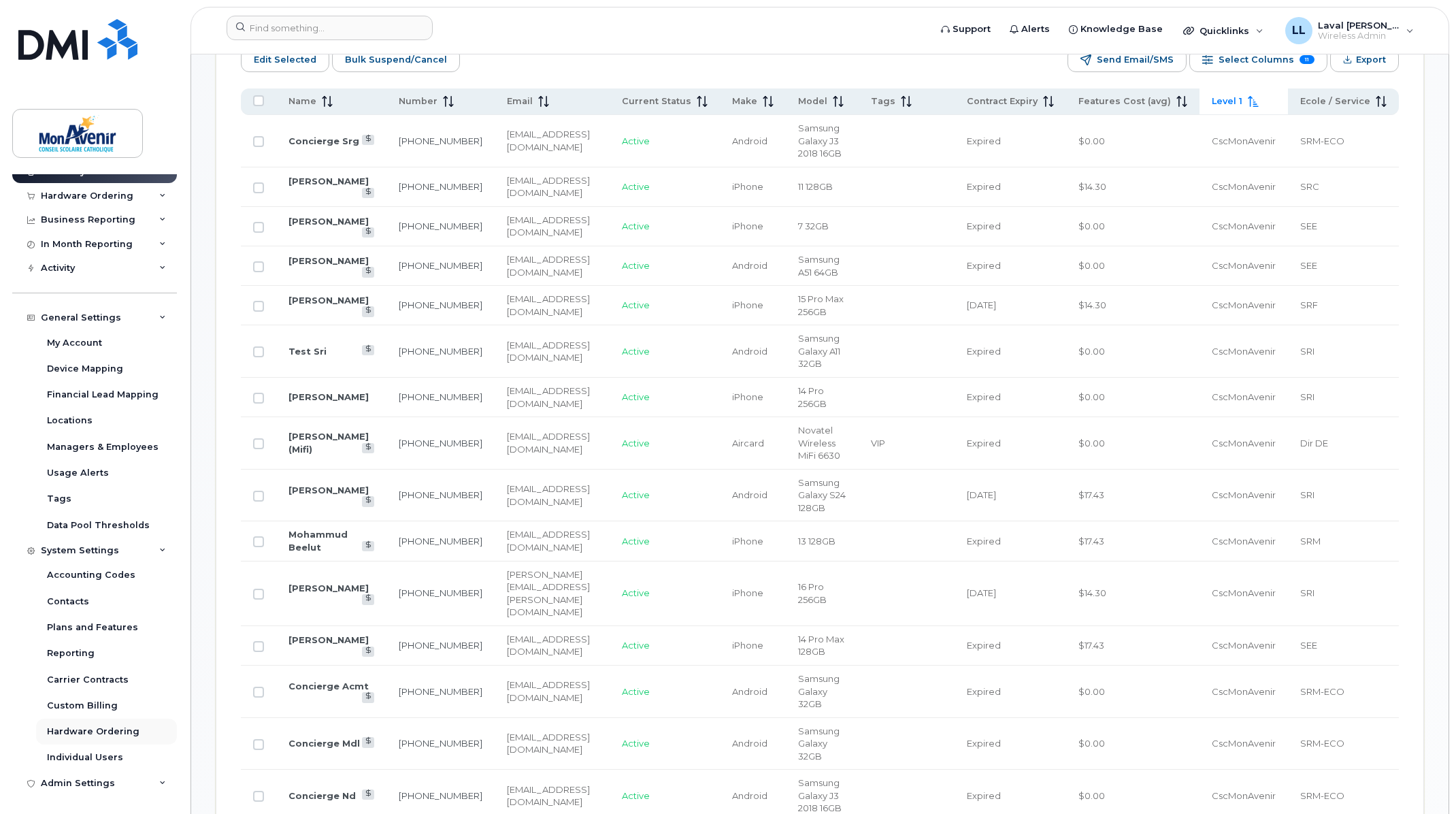
scroll to position [905, 0]
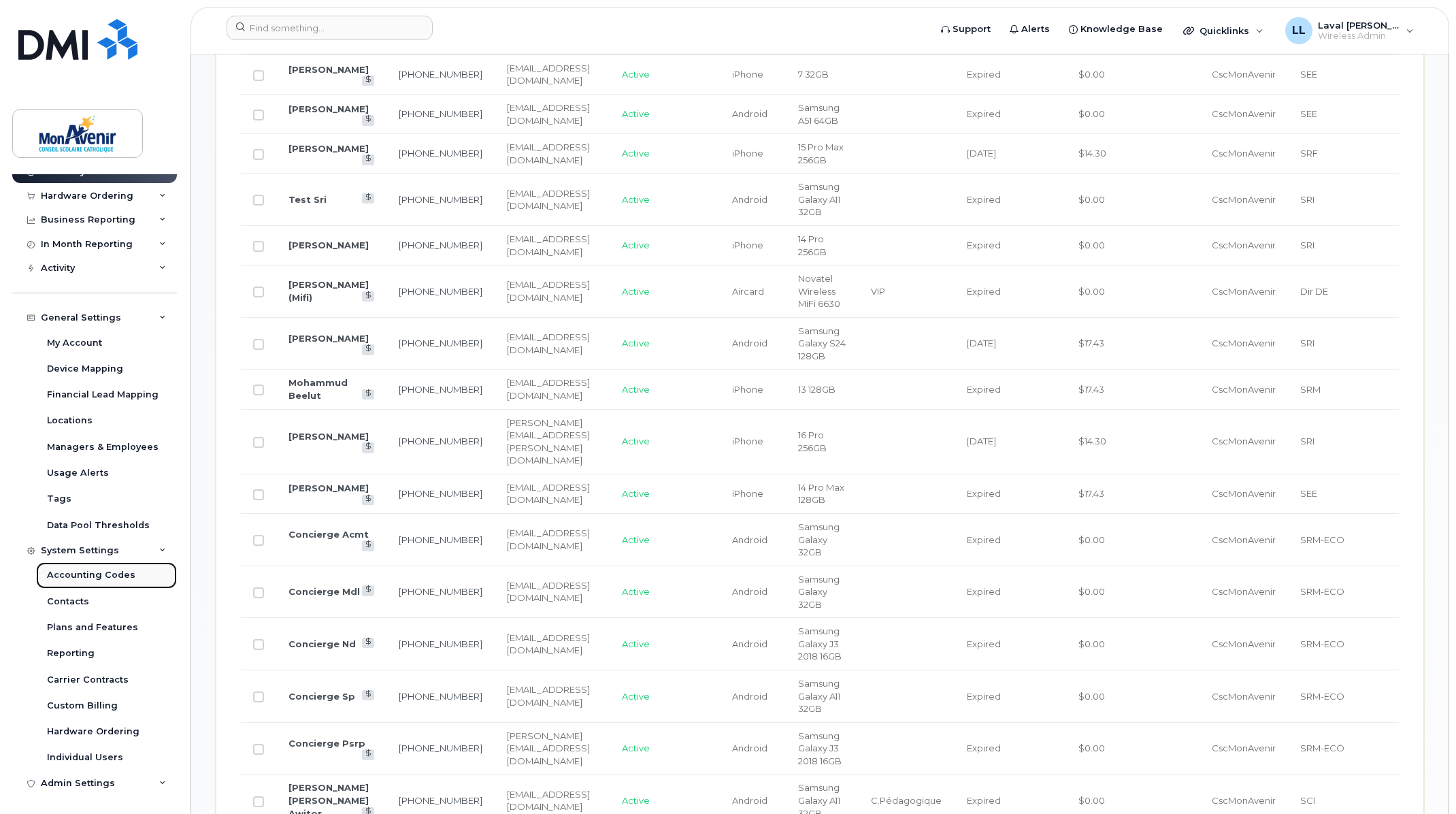
click at [78, 569] on div "Accounting Codes" at bounding box center [91, 574] width 89 height 12
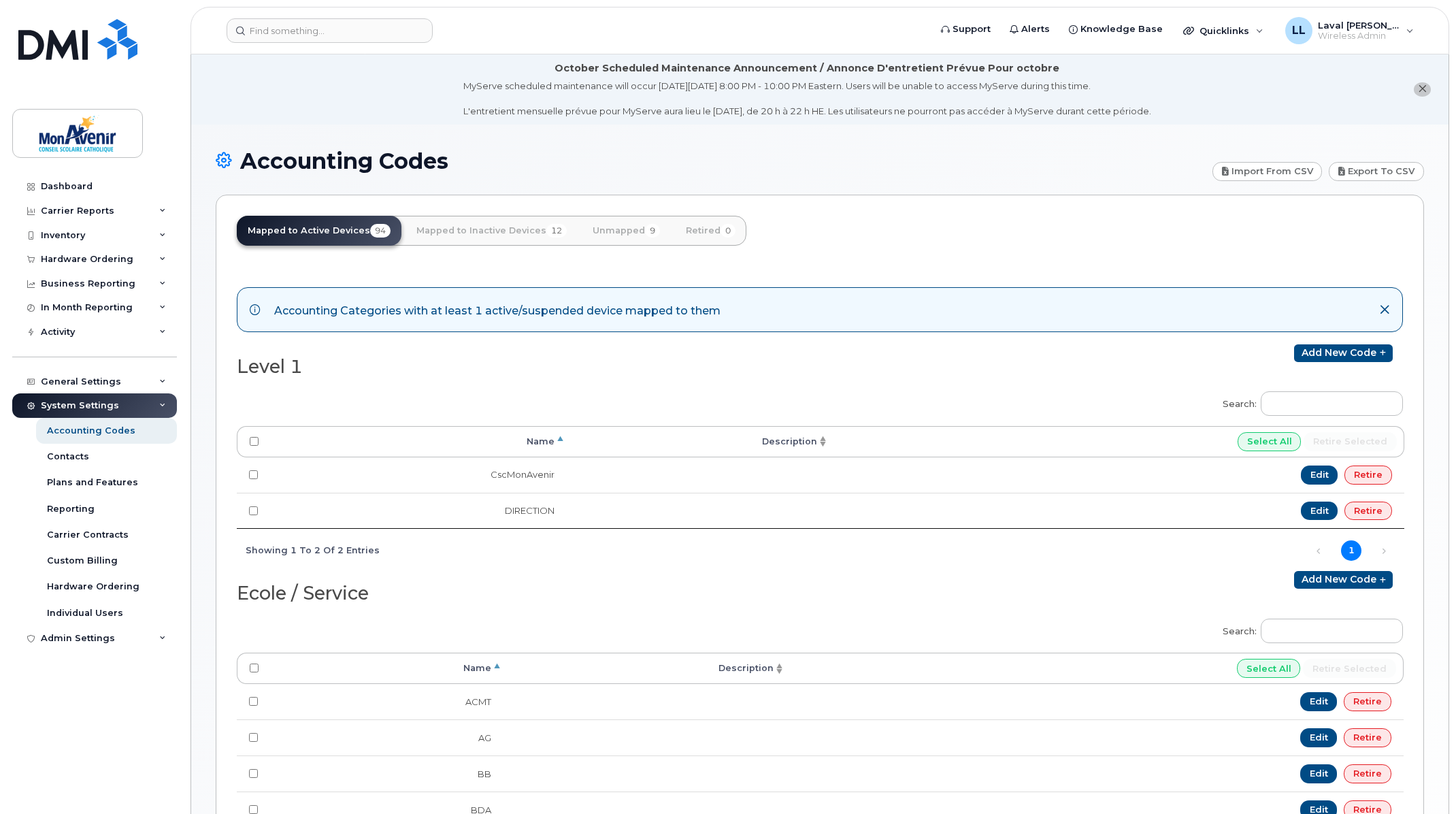
drag, startPoint x: 806, startPoint y: 592, endPoint x: 786, endPoint y: 570, distance: 29.7
click at [807, 592] on h2 "Ecole / Service" at bounding box center [522, 593] width 572 height 21
click at [92, 402] on div "System Settings" at bounding box center [80, 405] width 78 height 11
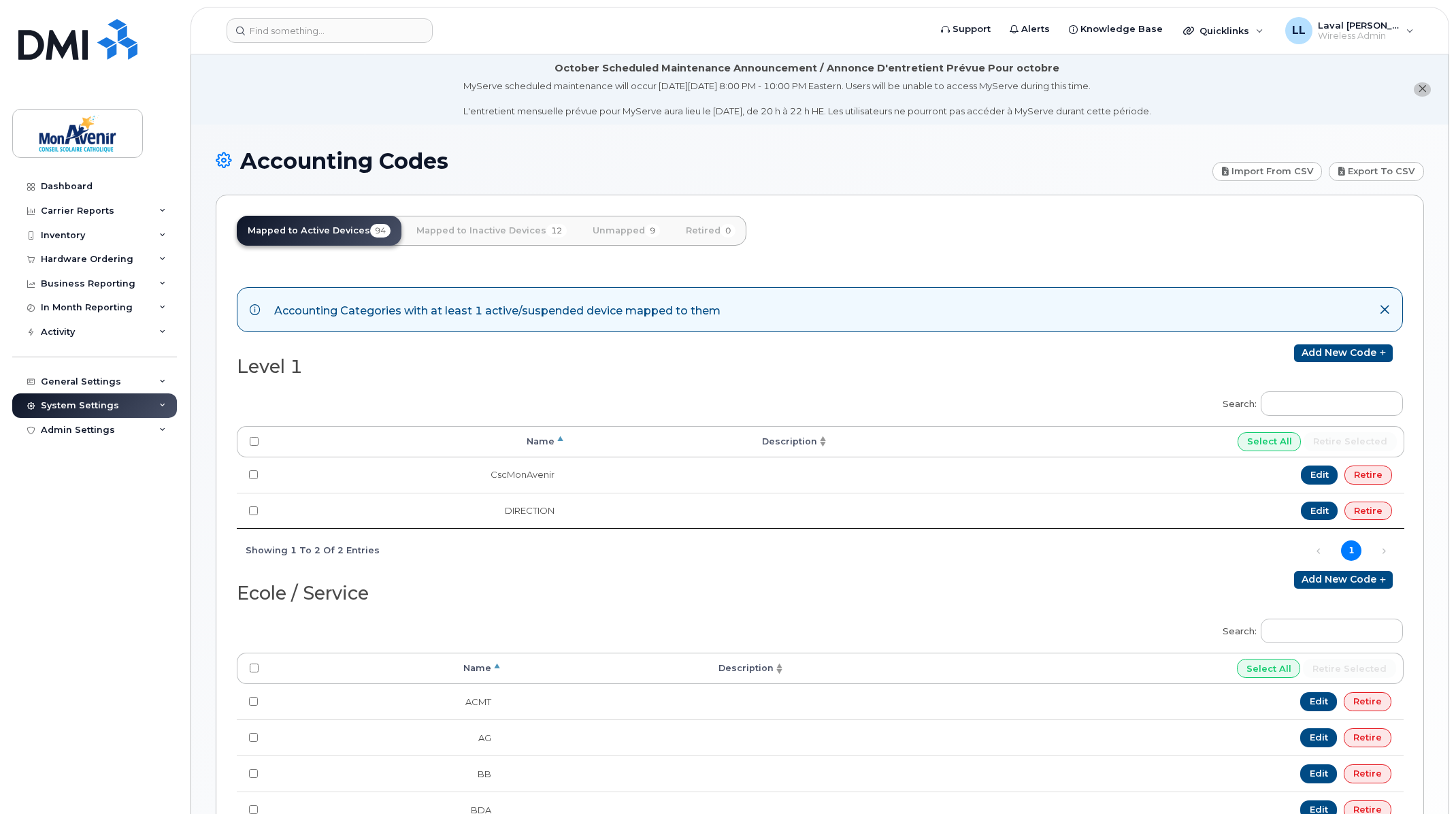
click at [93, 402] on div "System Settings" at bounding box center [80, 405] width 78 height 11
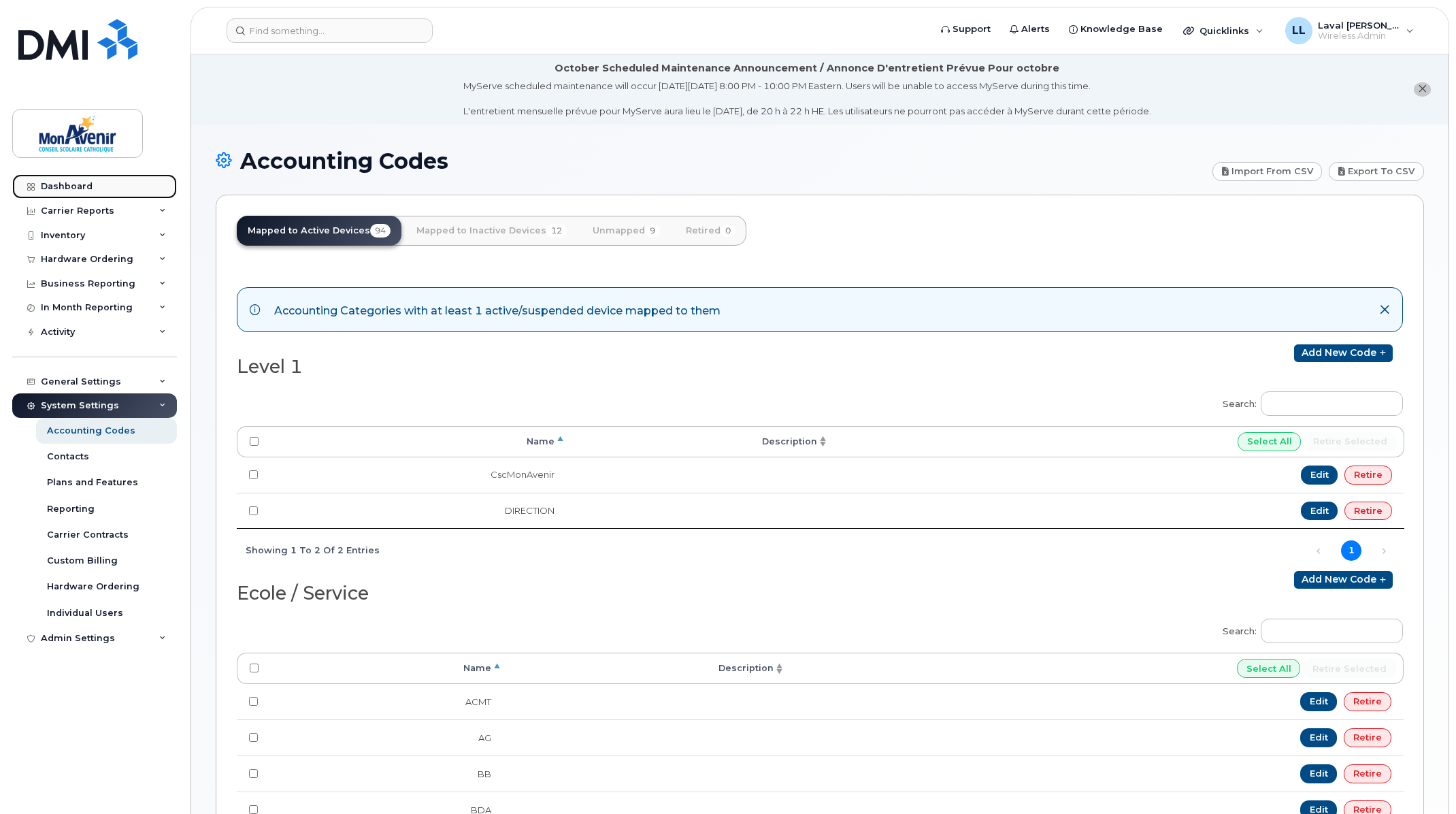
click at [61, 182] on div "Dashboard" at bounding box center [67, 186] width 52 height 11
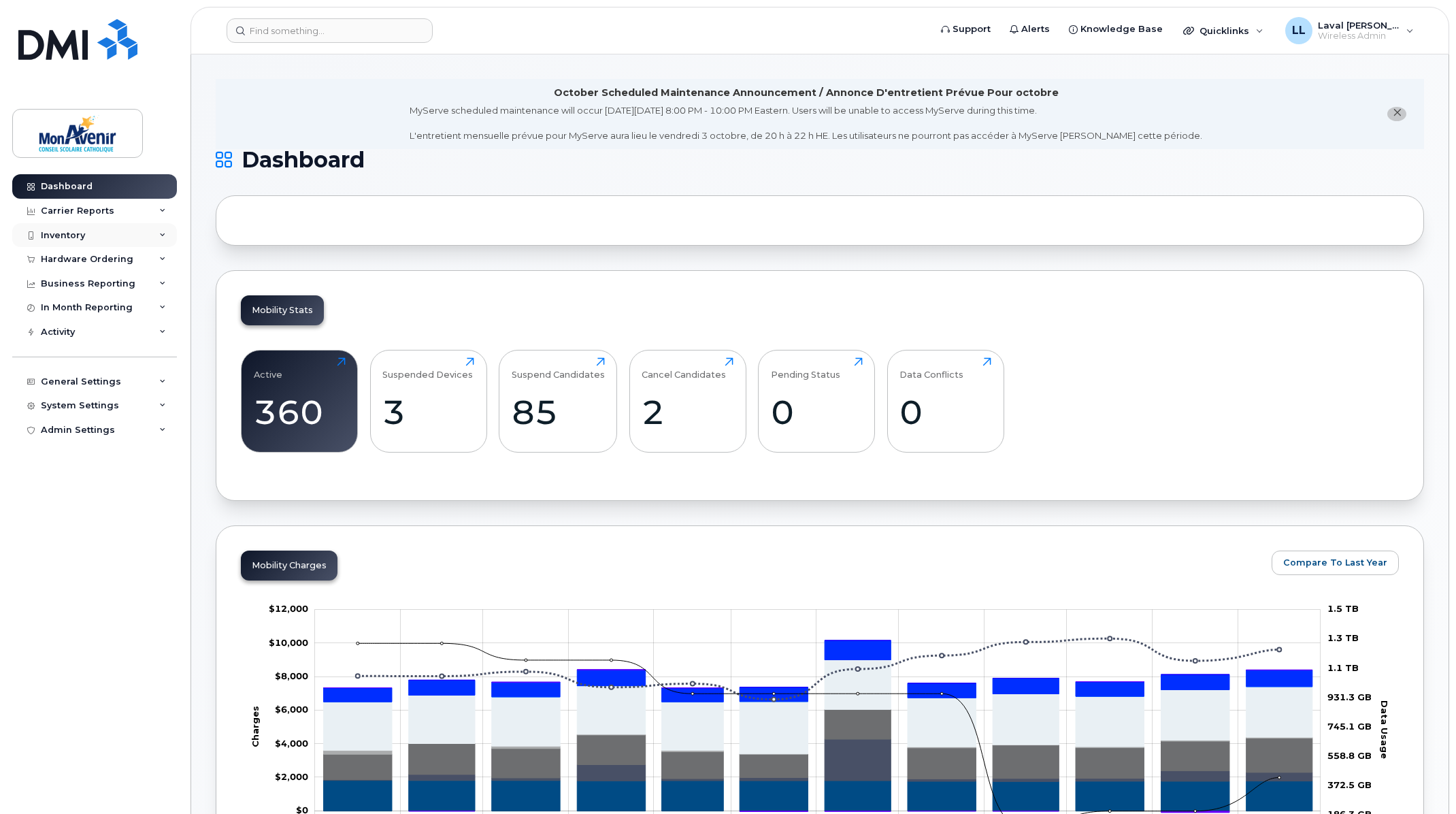
click at [61, 235] on div "Inventory" at bounding box center [63, 235] width 44 height 11
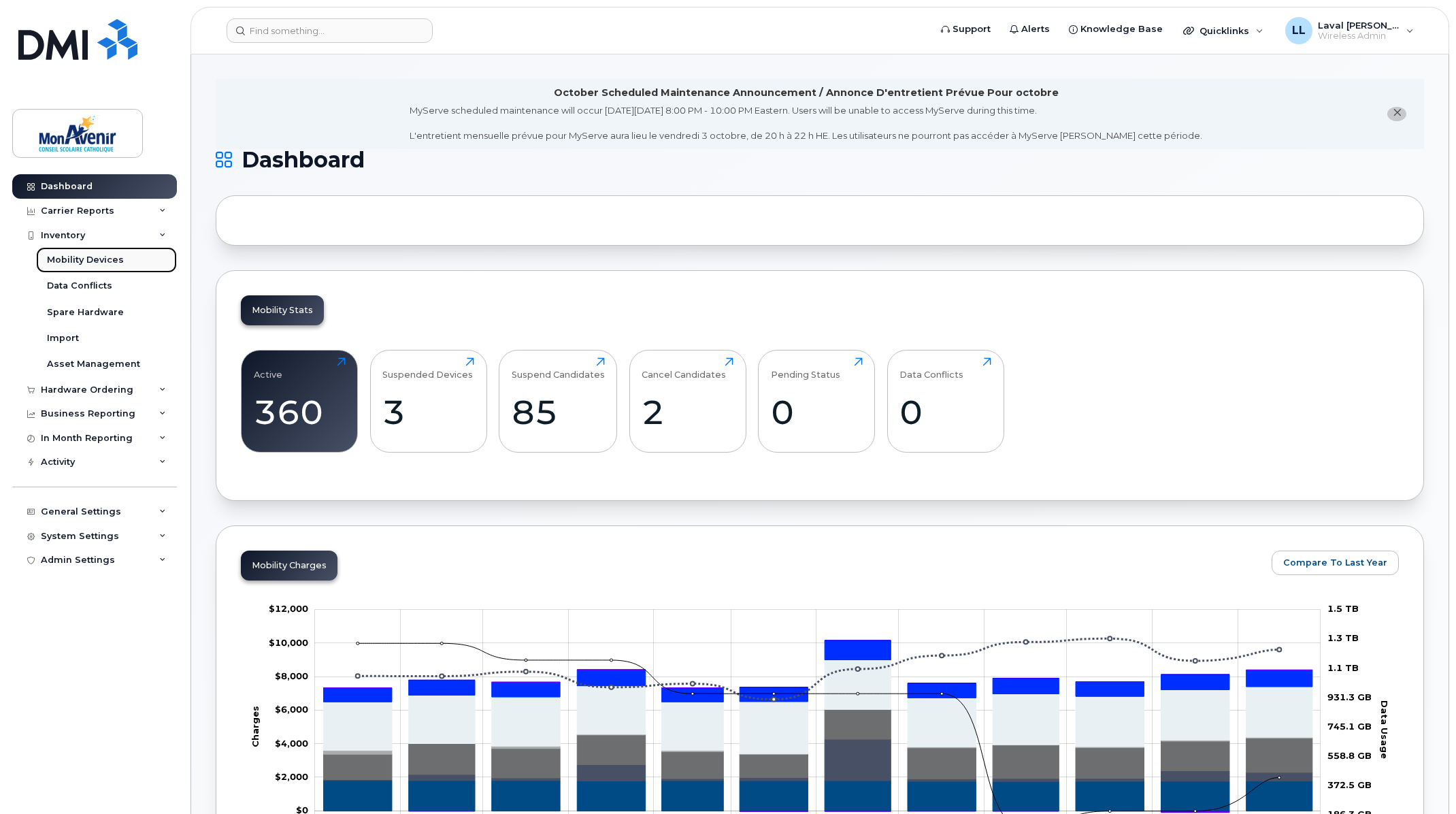
click at [65, 263] on div "Mobility Devices" at bounding box center [85, 260] width 77 height 12
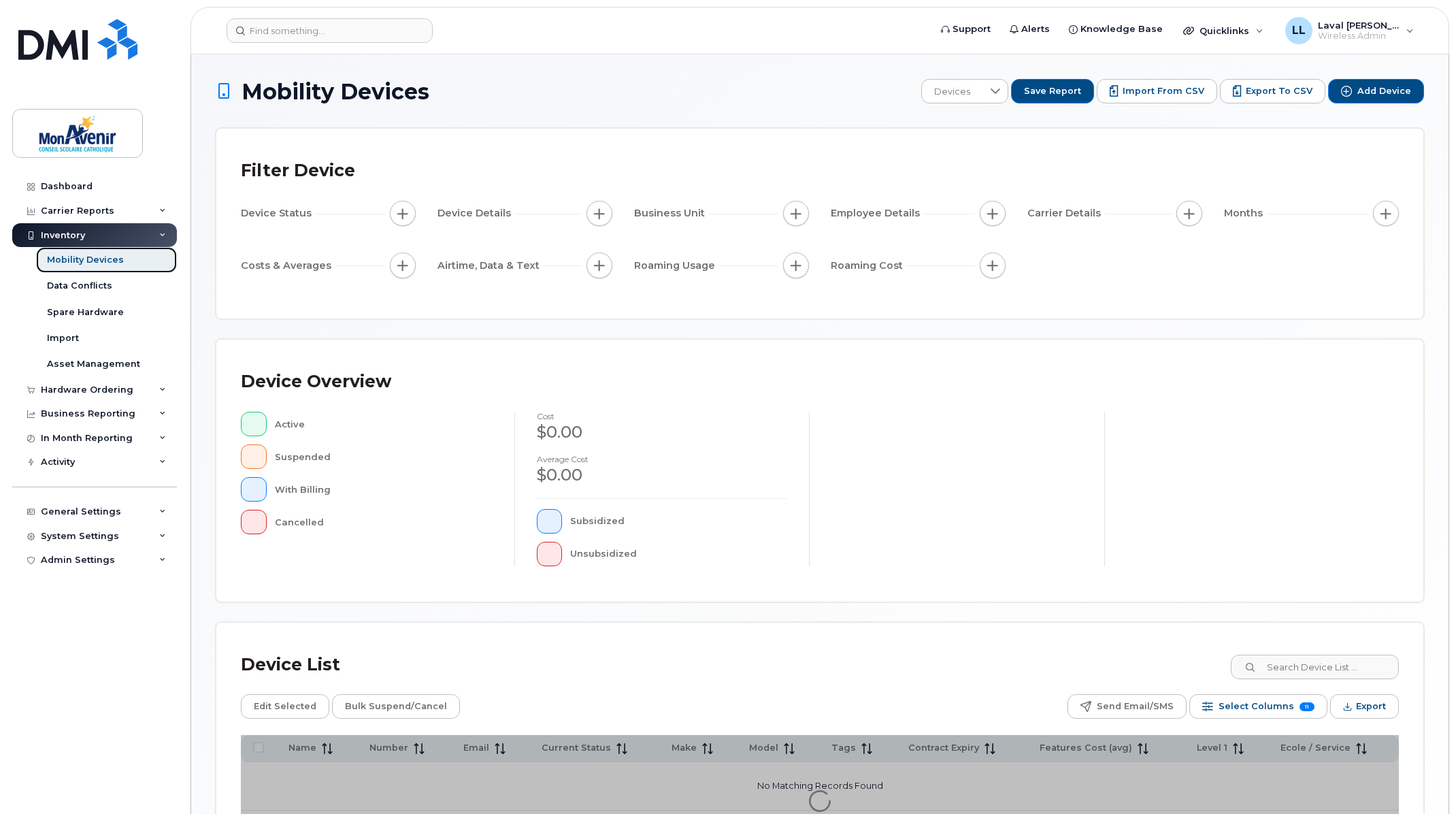
scroll to position [121, 0]
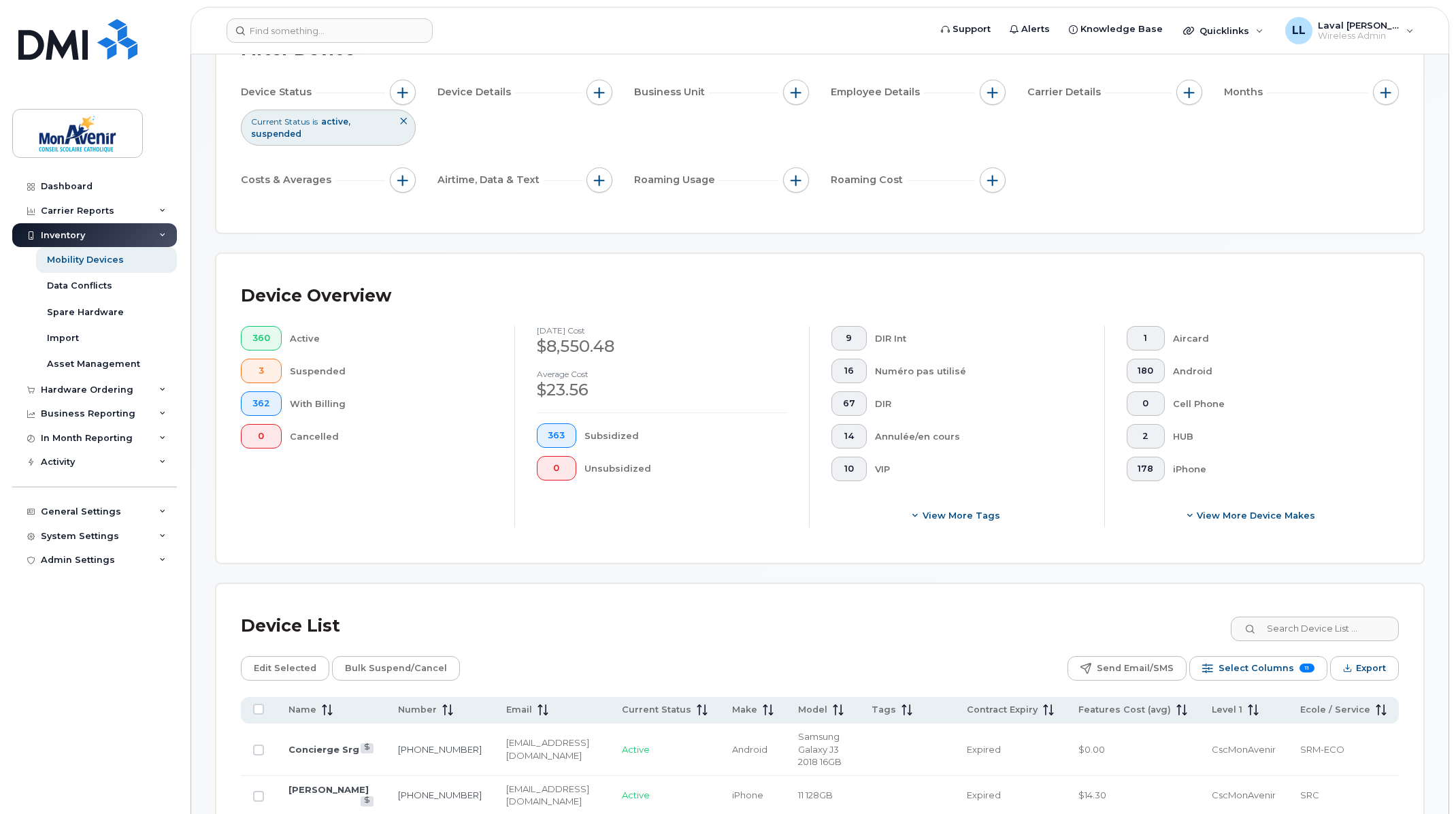
click at [925, 610] on div "Device List" at bounding box center [819, 626] width 1158 height 35
click at [1233, 713] on span "Level 1" at bounding box center [1226, 709] width 30 height 12
click at [1296, 628] on input at bounding box center [1314, 629] width 169 height 25
type input "DIRECTION"
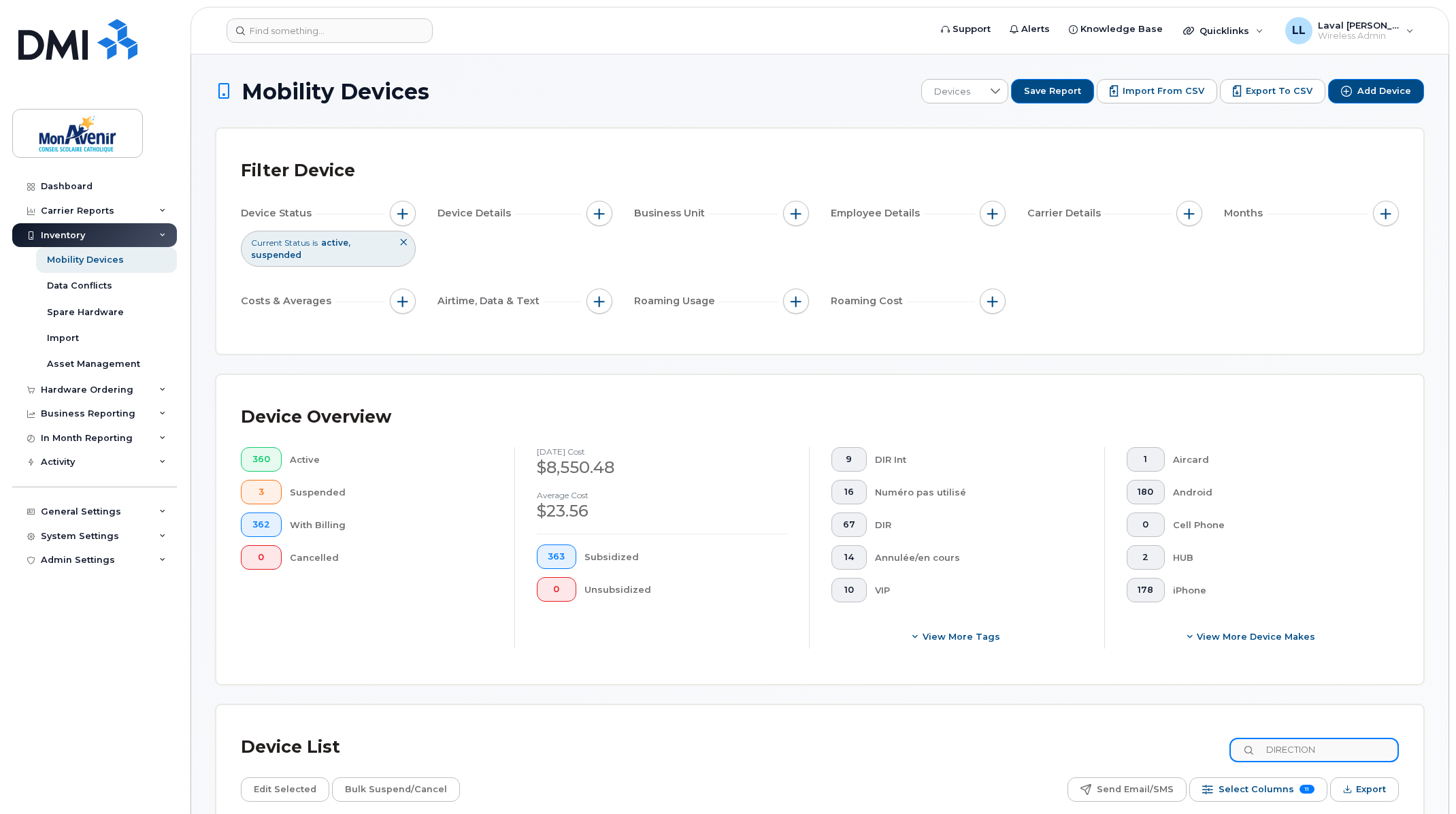
scroll to position [151, 0]
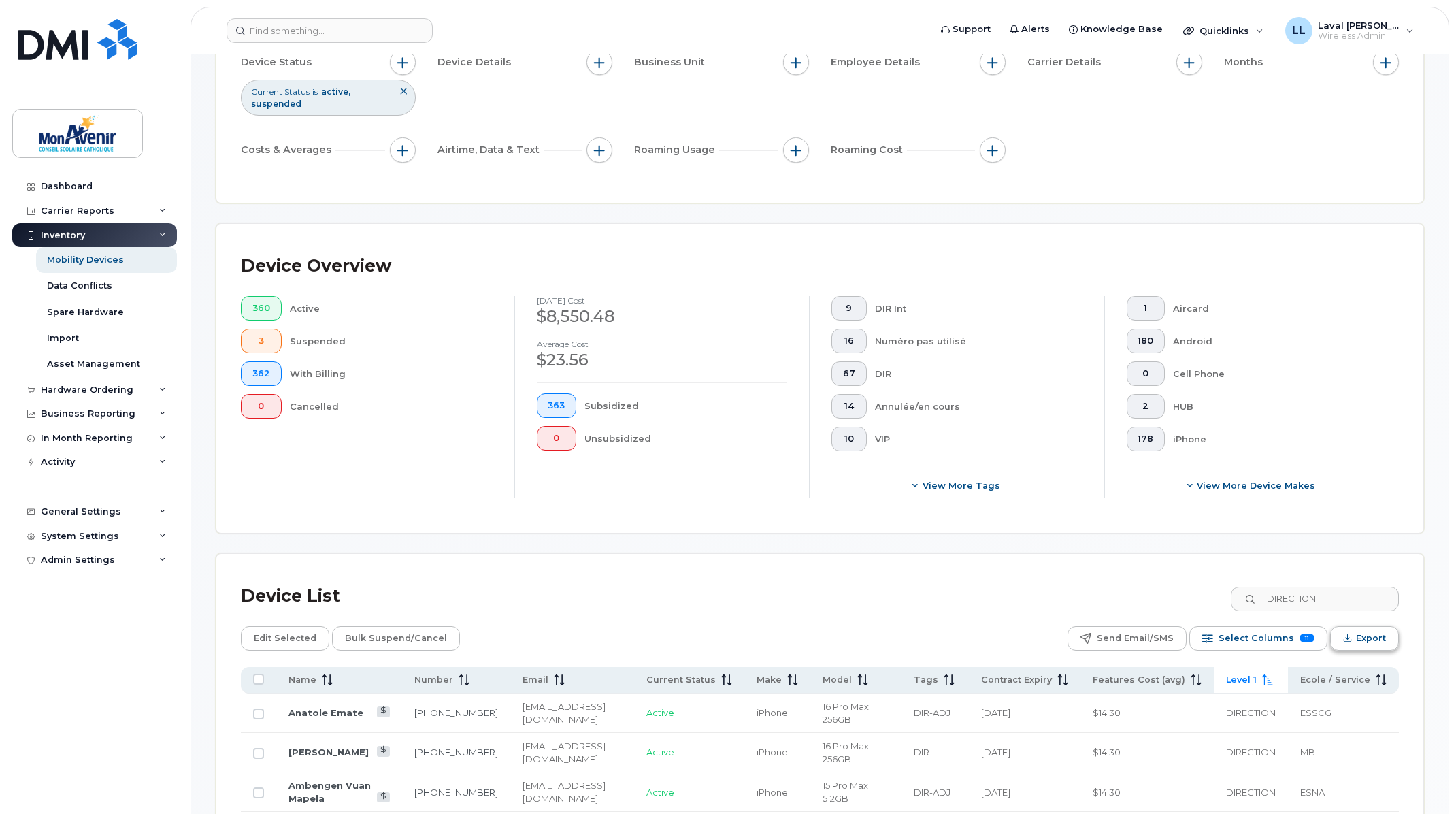
click at [1356, 637] on span "Export" at bounding box center [1371, 638] width 30 height 21
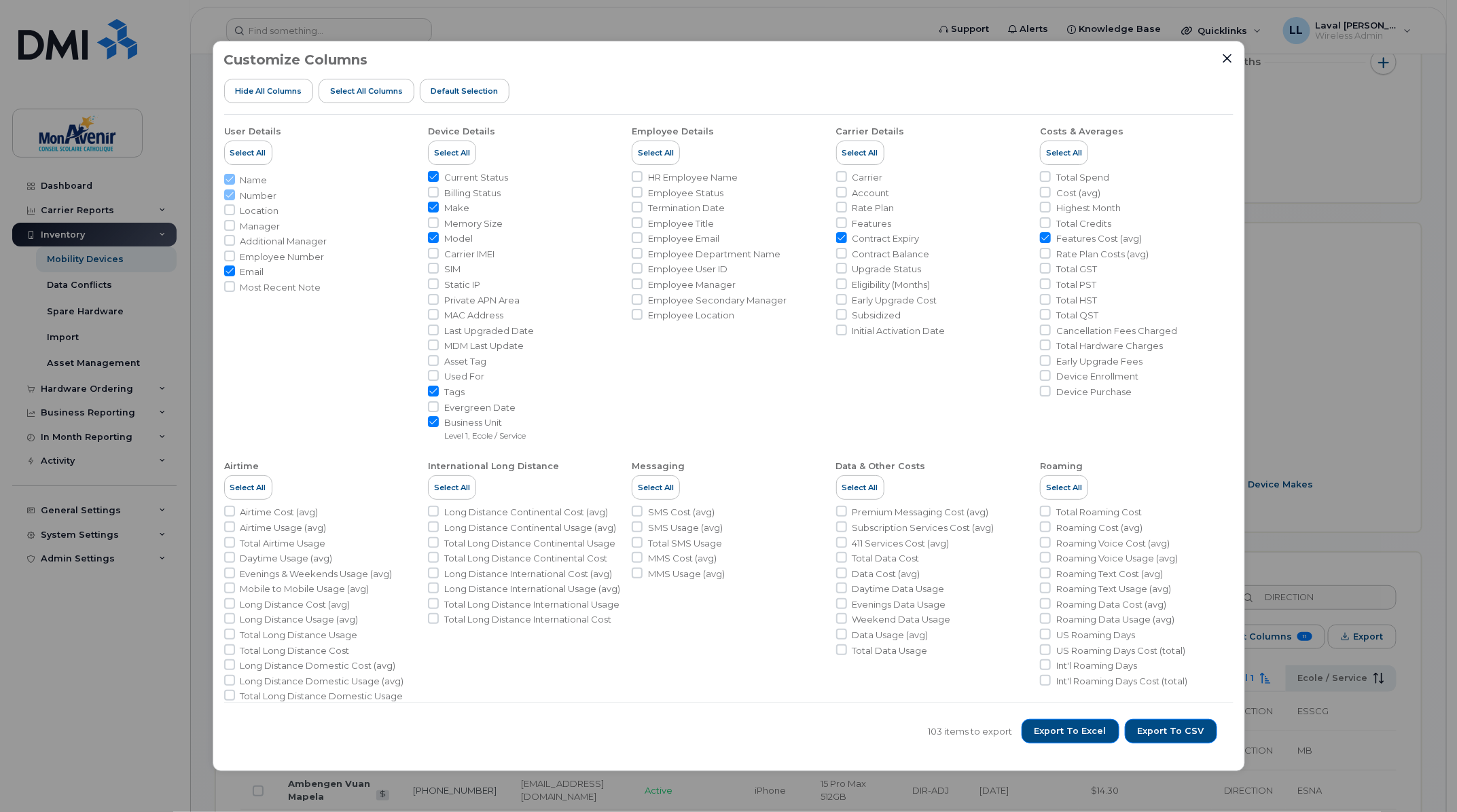
click at [840, 238] on input "Contract Expiry" at bounding box center [841, 237] width 11 height 11
checkbox input "false"
click at [426, 238] on ul "User Details Select All Name Number Location Manager Additional Manager Employe…" at bounding box center [729, 416] width 1009 height 603
click at [429, 205] on input "Make" at bounding box center [433, 207] width 11 height 11
checkbox input "false"
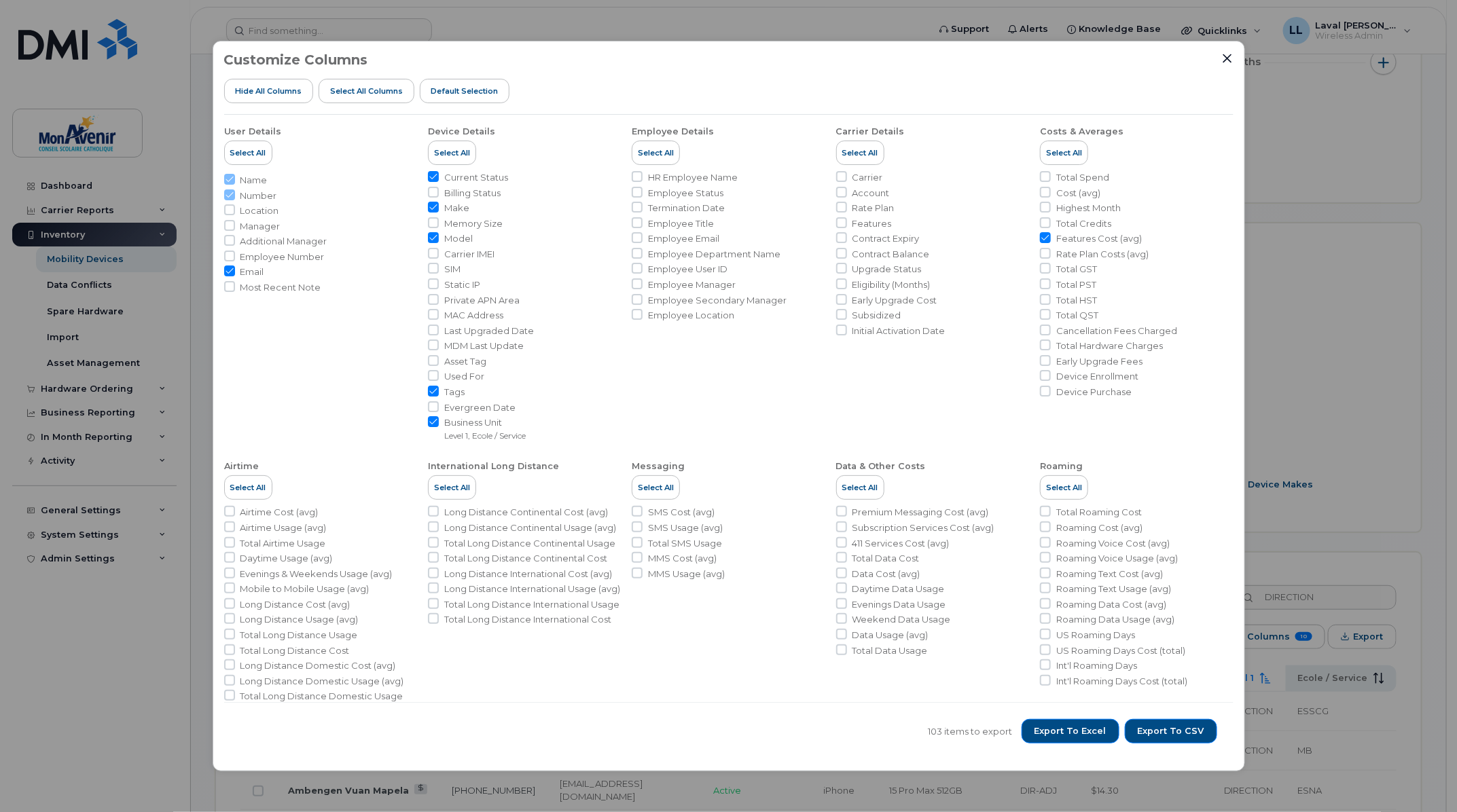
click at [436, 240] on input "Model" at bounding box center [433, 237] width 11 height 11
checkbox input "false"
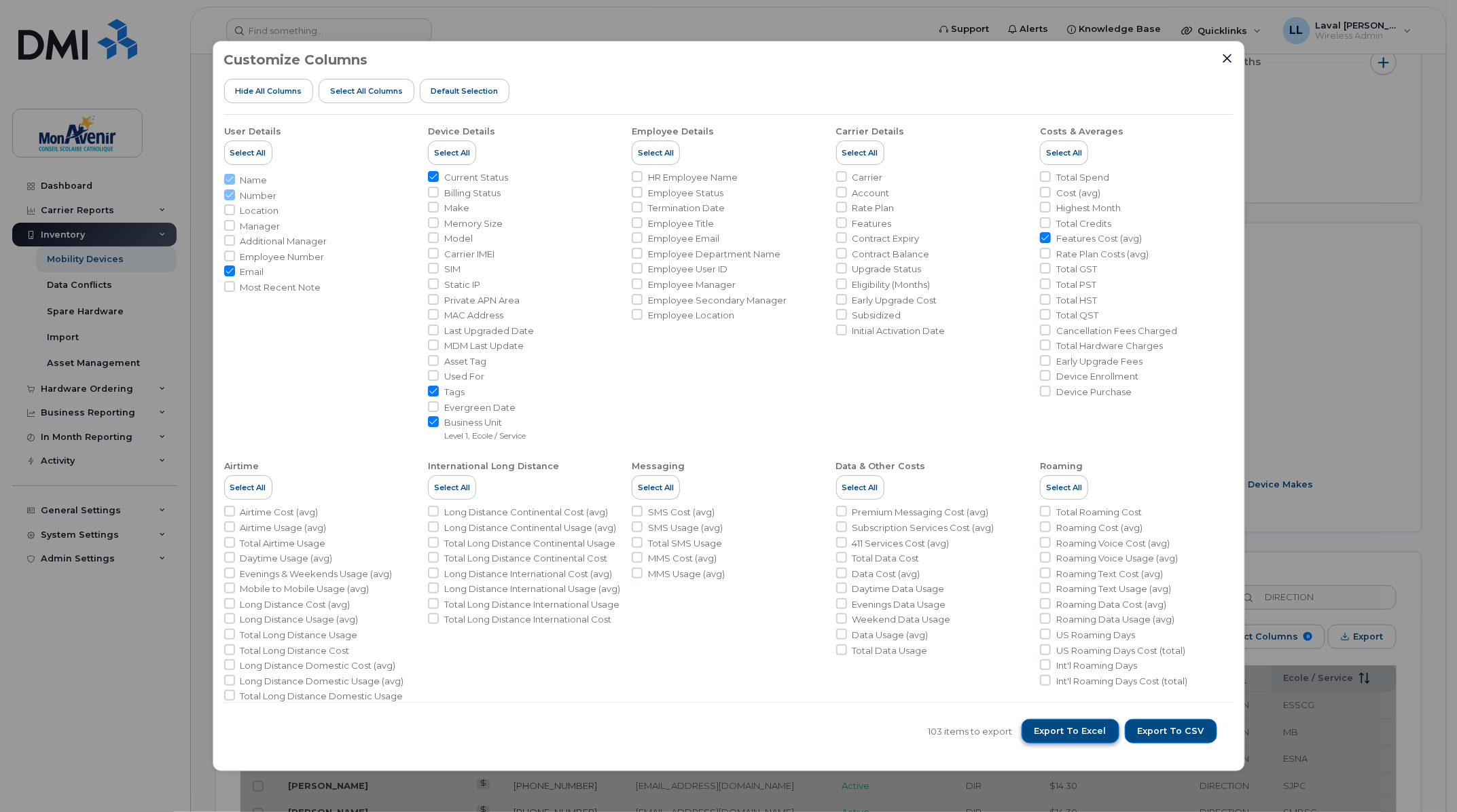
click at [1069, 728] on span "Export to Excel" at bounding box center [1071, 731] width 72 height 12
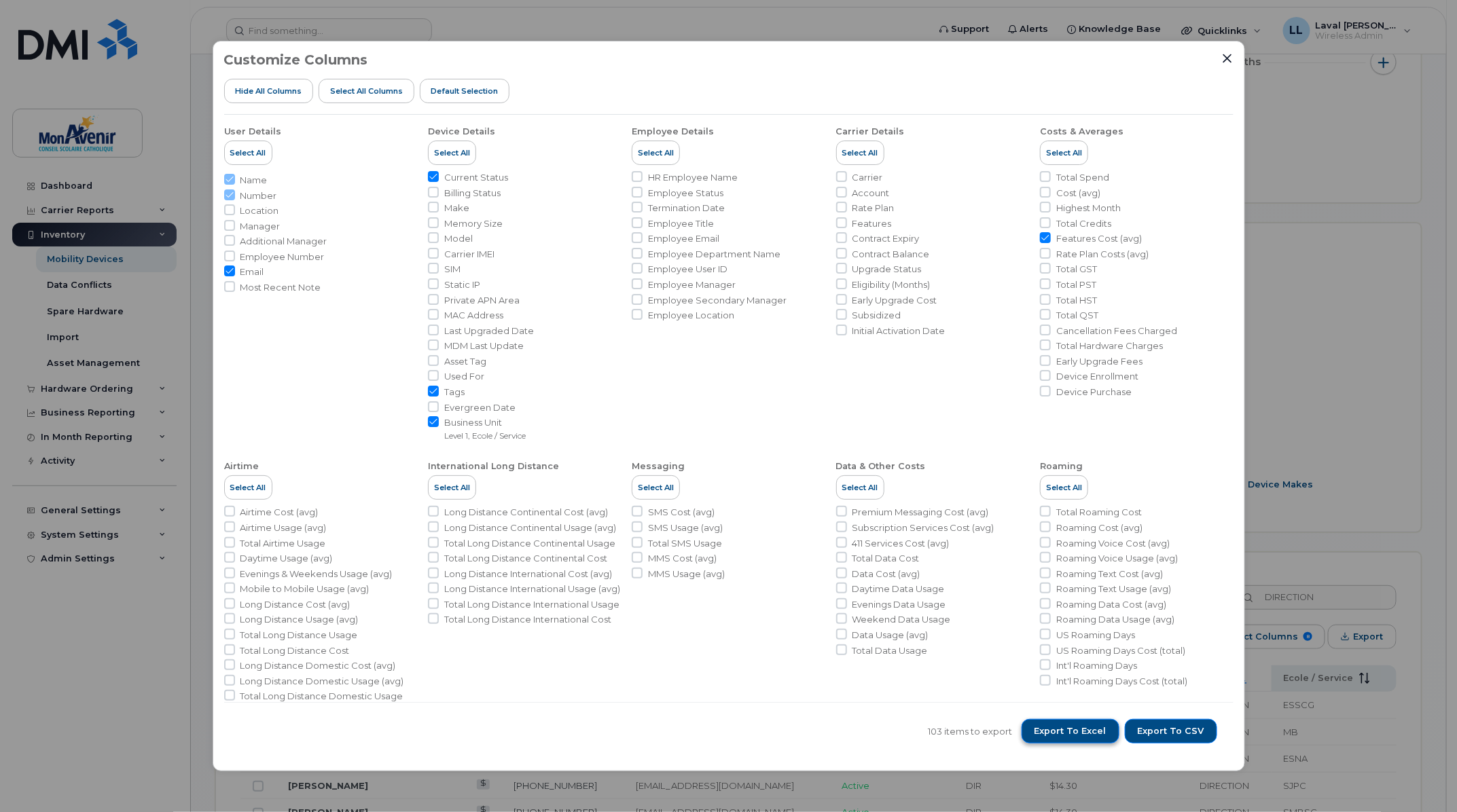
click at [1088, 731] on span "Export to Excel" at bounding box center [1071, 731] width 72 height 12
drag, startPoint x: 1054, startPoint y: 76, endPoint x: 1059, endPoint y: 315, distance: 239.1
click at [1053, 76] on div "Customize Columns Hide All Columns Select all Columns Default Selection" at bounding box center [729, 83] width 1009 height 62
click at [1225, 53] on icon "Close" at bounding box center [1226, 58] width 11 height 11
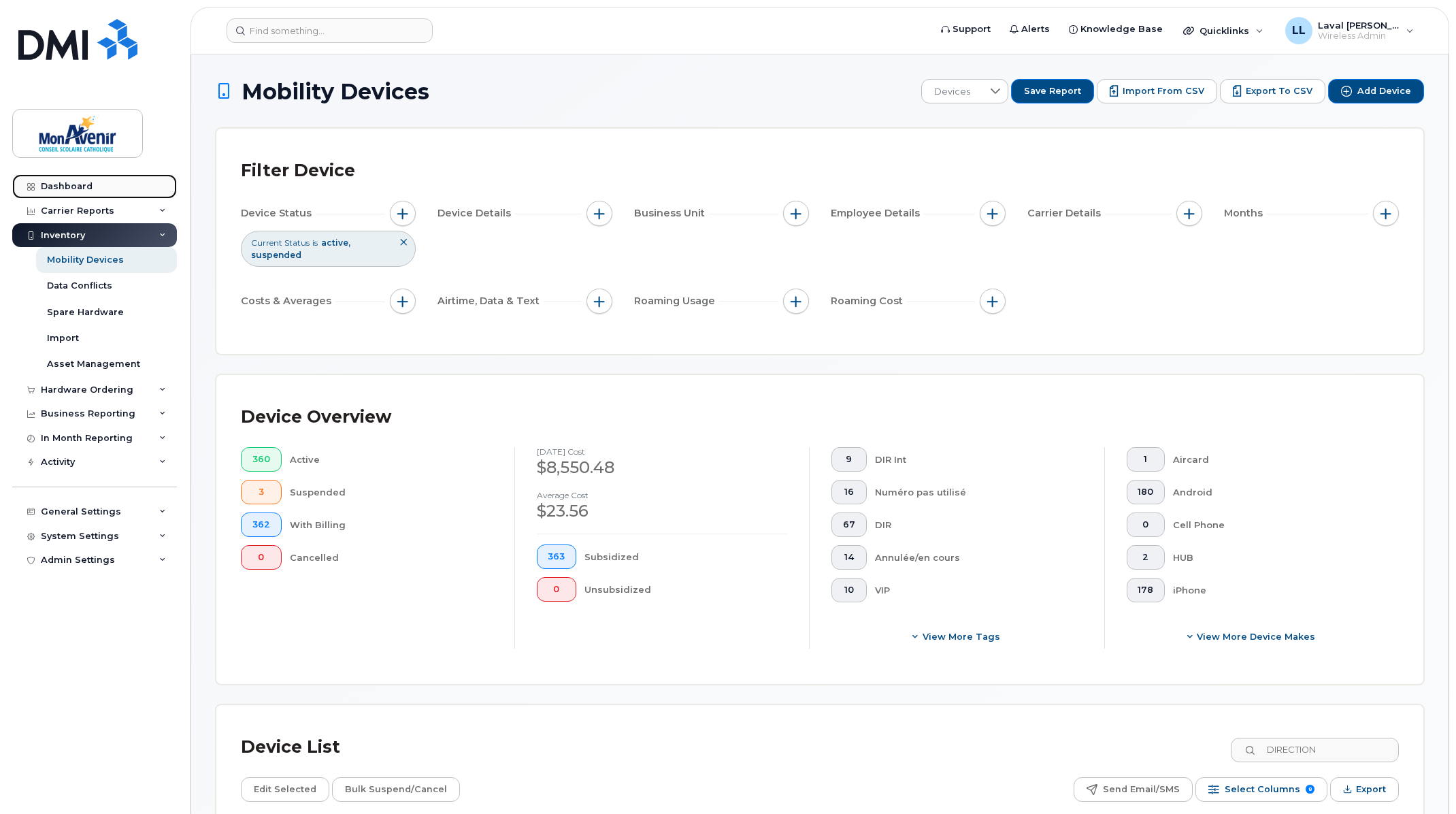
click at [71, 191] on div "Dashboard" at bounding box center [67, 186] width 52 height 11
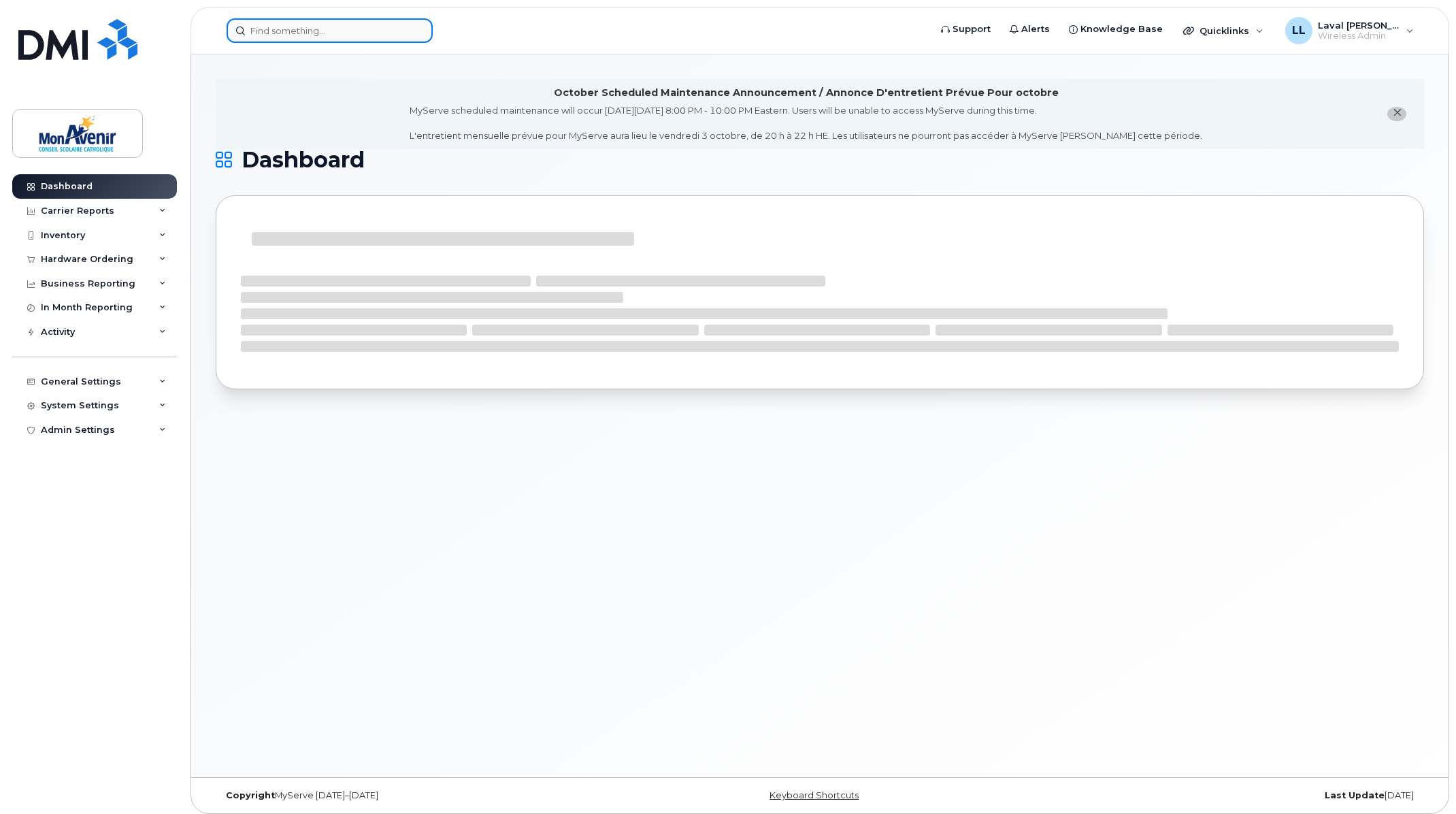
click at [345, 35] on input at bounding box center [330, 30] width 206 height 25
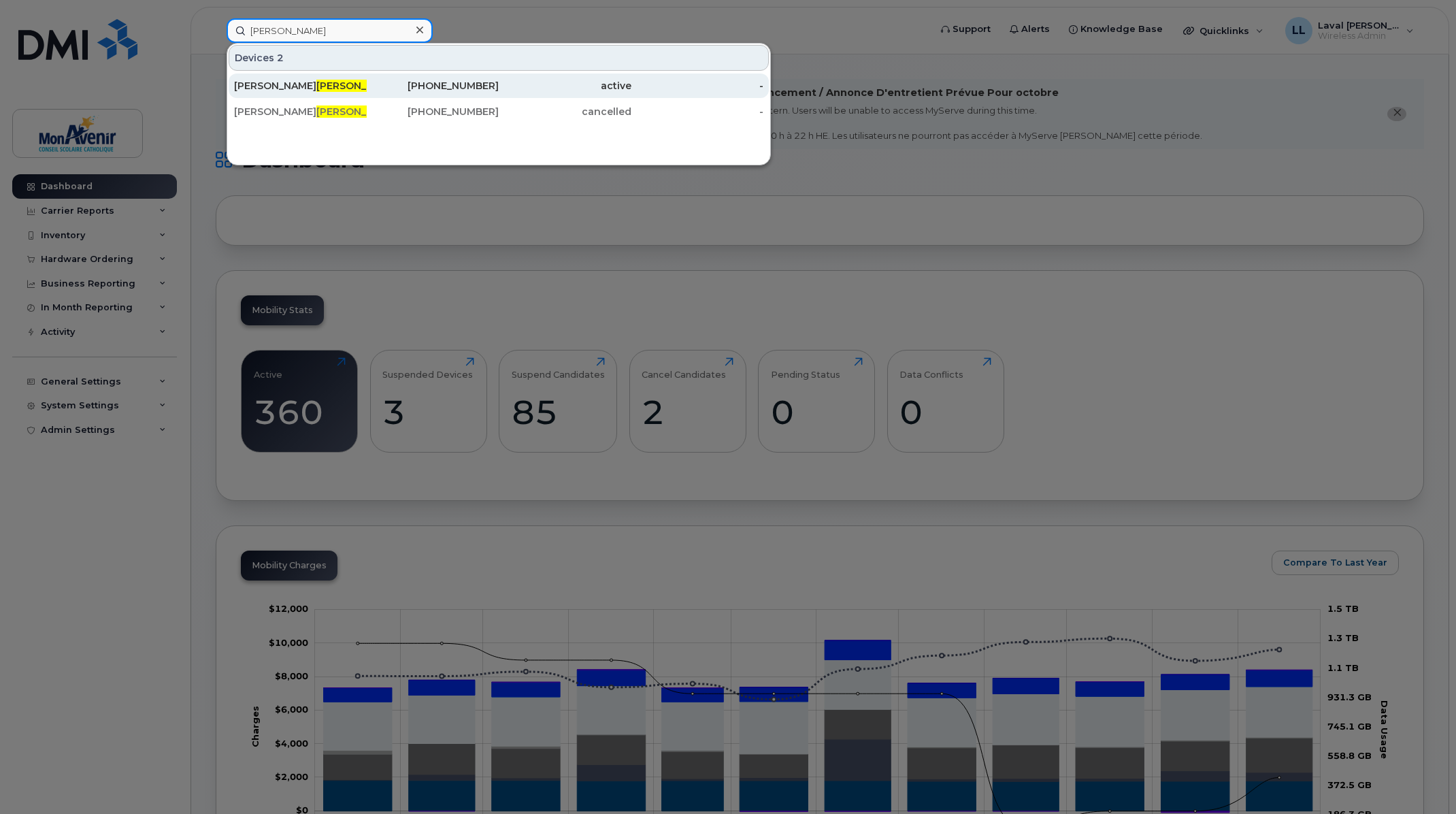
type input "[PERSON_NAME]"
click at [270, 89] on div "[PERSON_NAME]" at bounding box center [300, 85] width 133 height 13
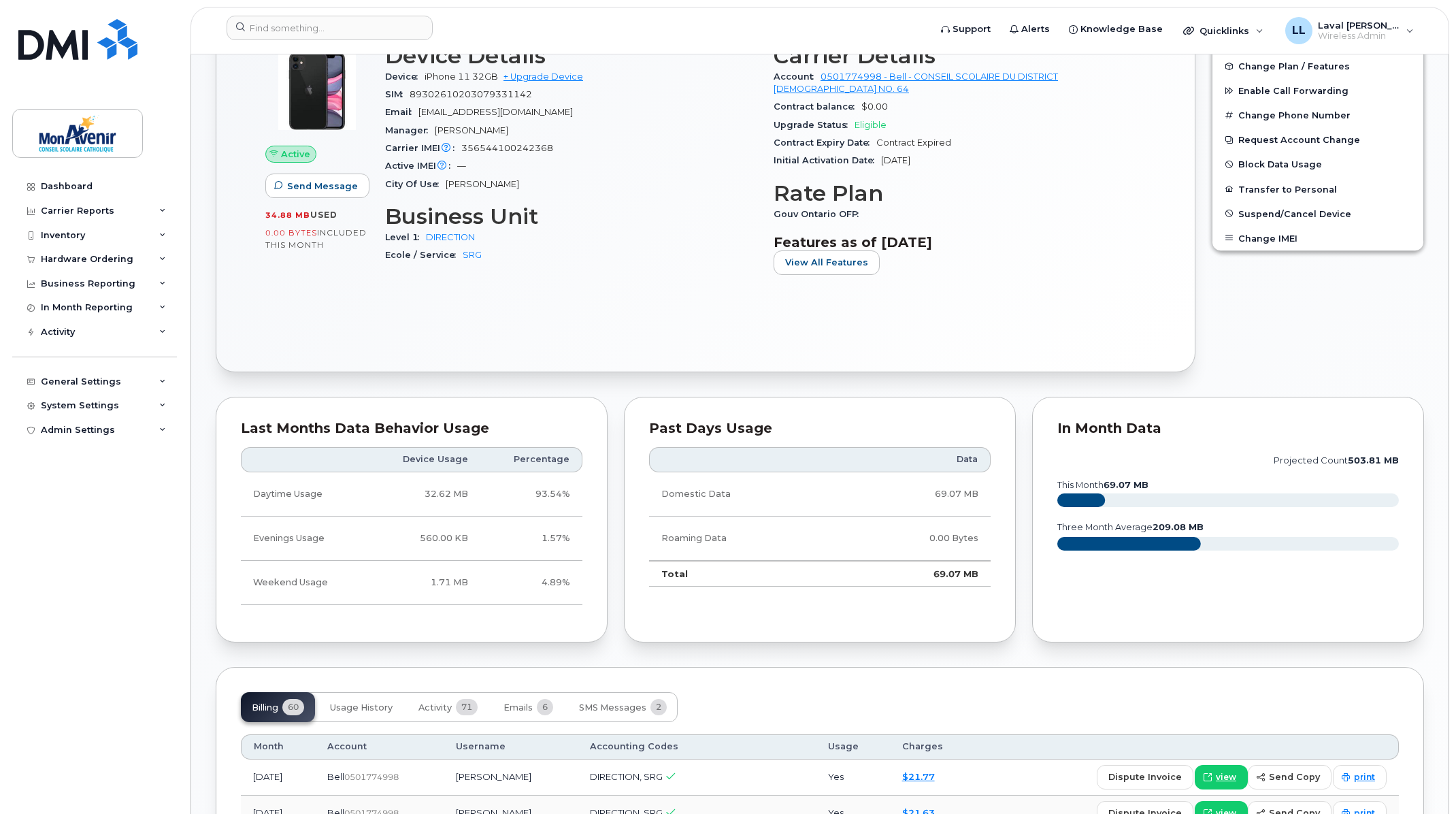
scroll to position [604, 0]
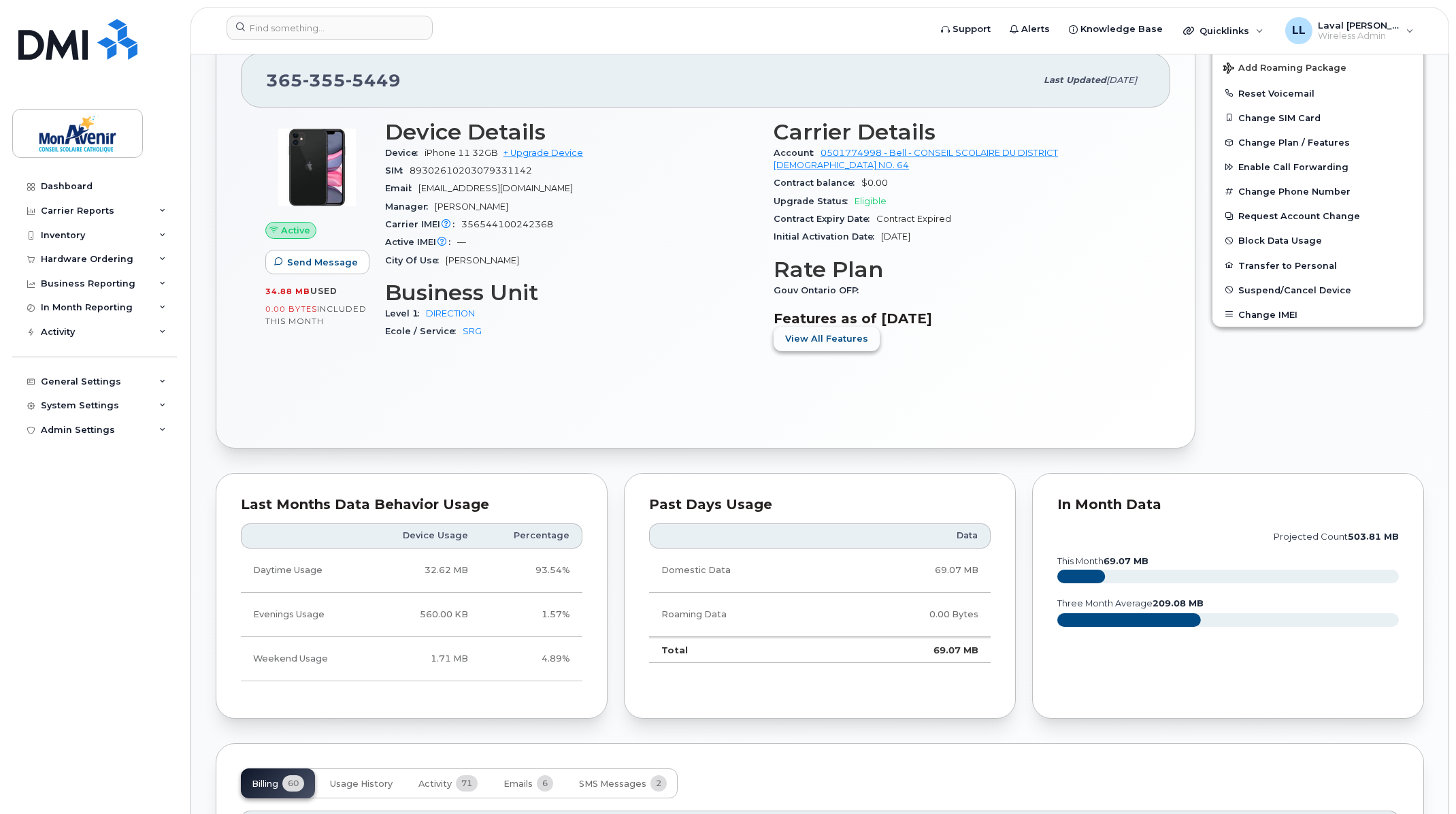
click at [829, 340] on span "View All Features" at bounding box center [827, 338] width 83 height 13
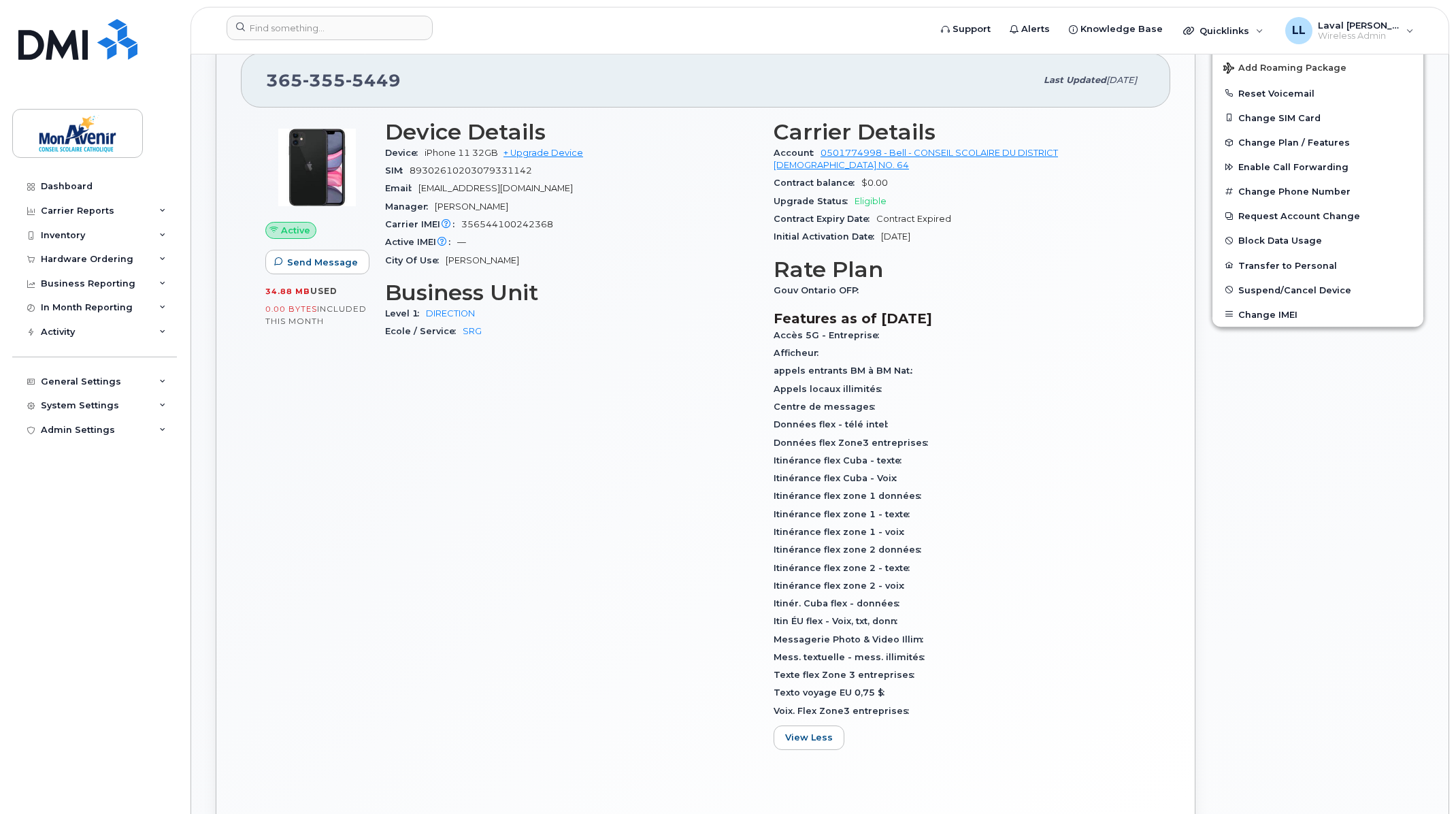
click at [827, 343] on div "Accès 5G - Entreprise" at bounding box center [959, 335] width 372 height 18
click at [673, 343] on div "Device Details Device iPhone 11 32GB + Upgrade Device SIM [TECHNICAL_ID] Email …" at bounding box center [571, 440] width 388 height 657
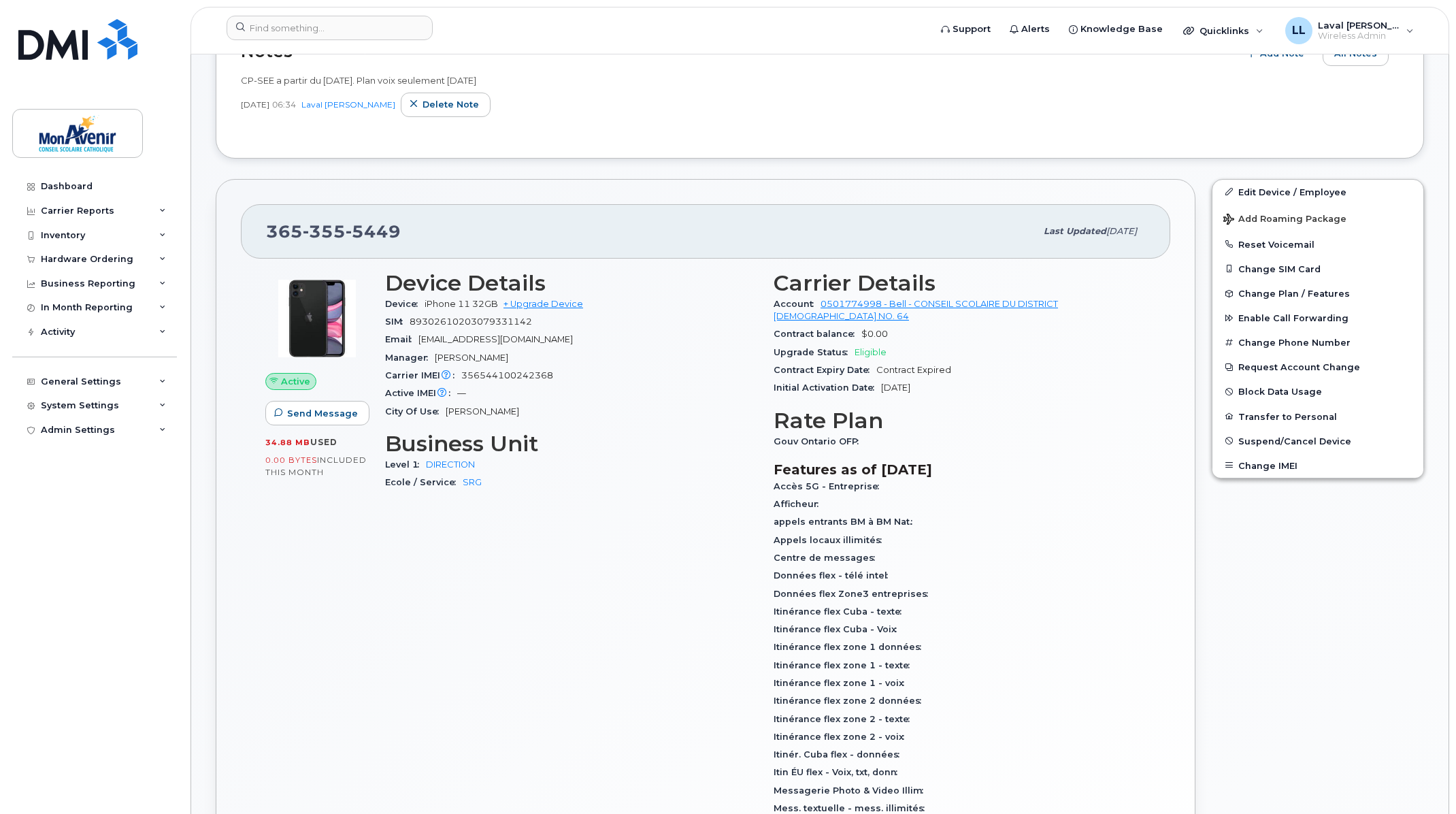
scroll to position [302, 0]
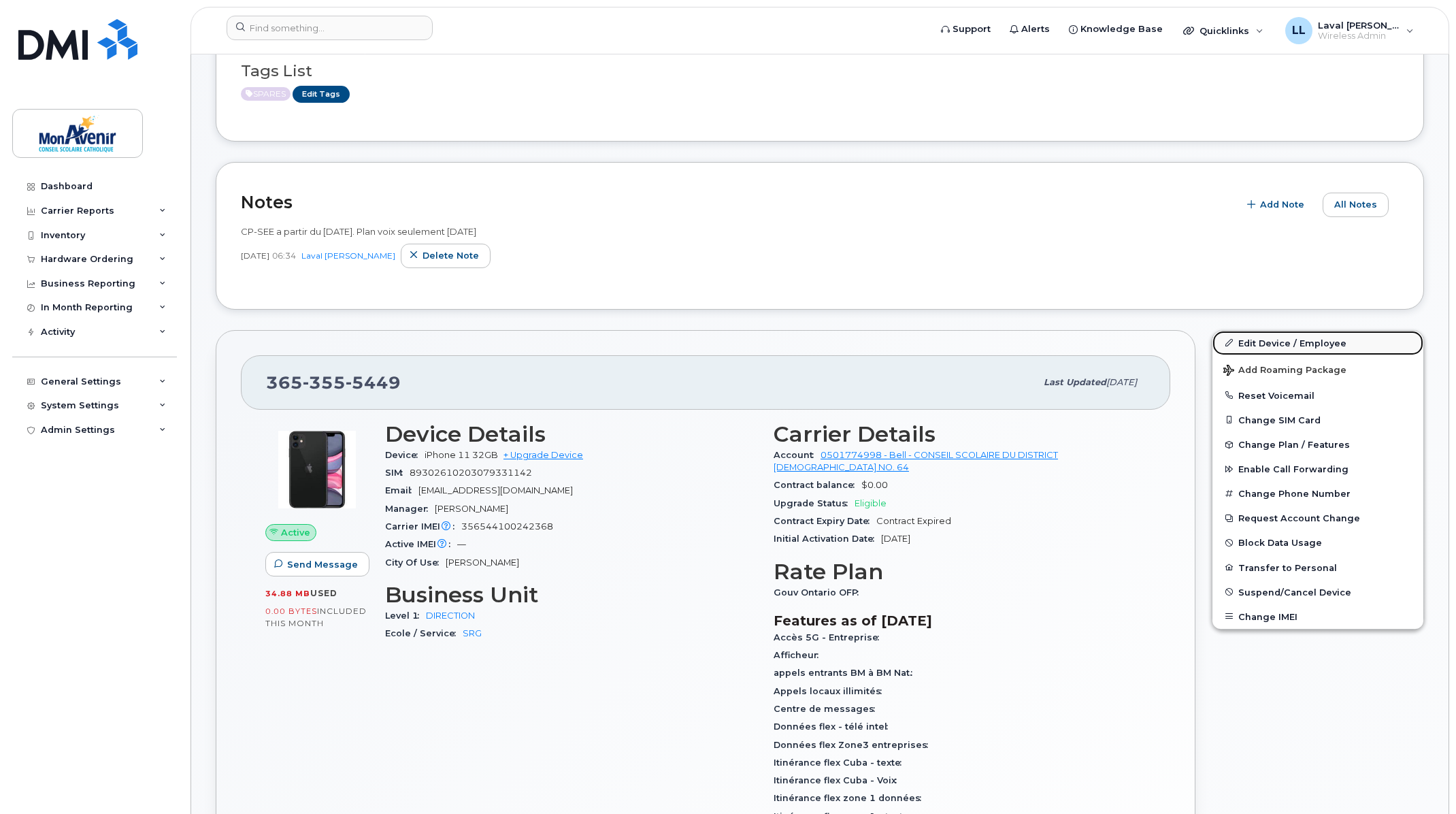
click at [1266, 341] on link "Edit Device / Employee" at bounding box center [1318, 342] width 211 height 25
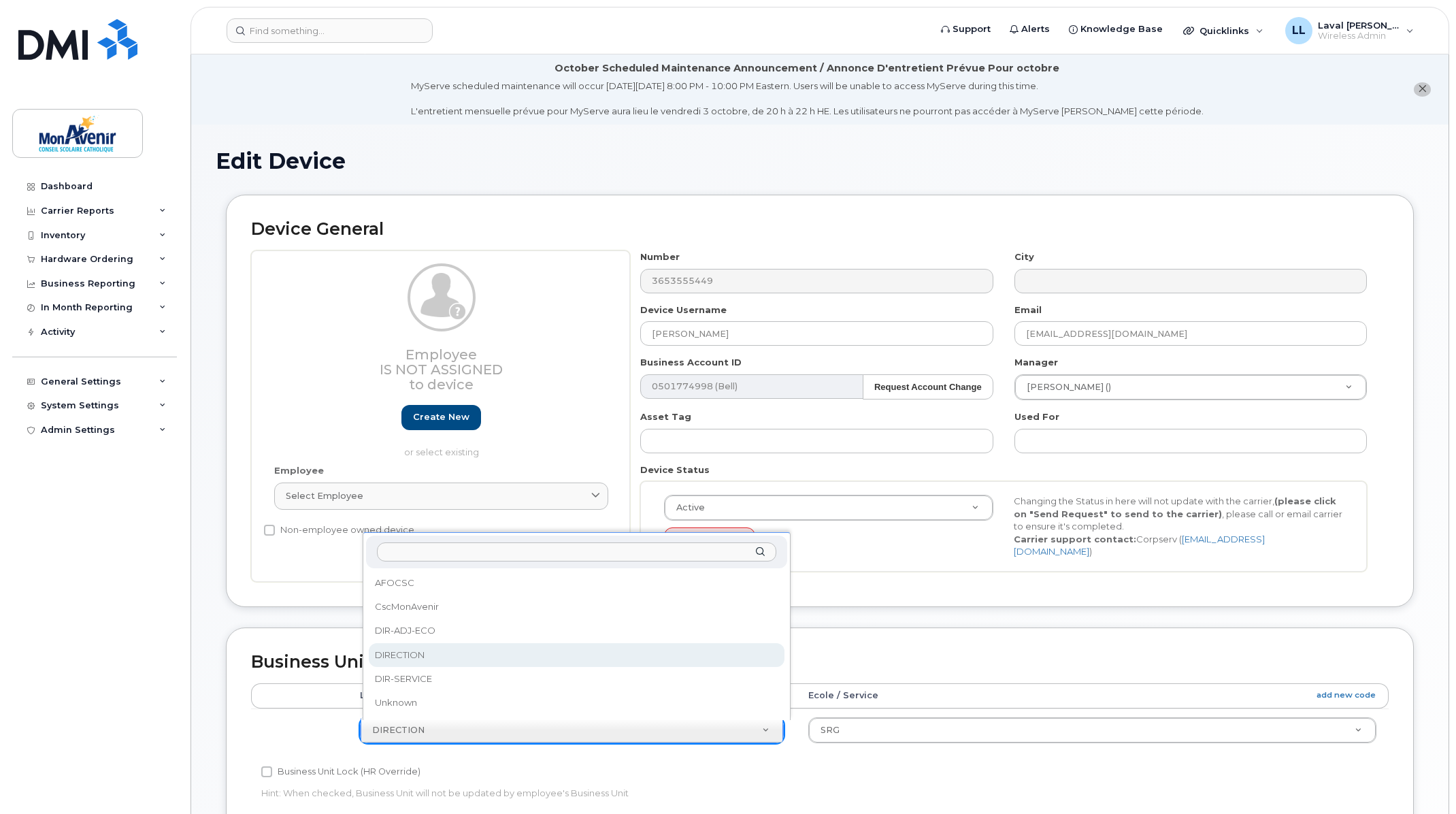
scroll to position [227, 0]
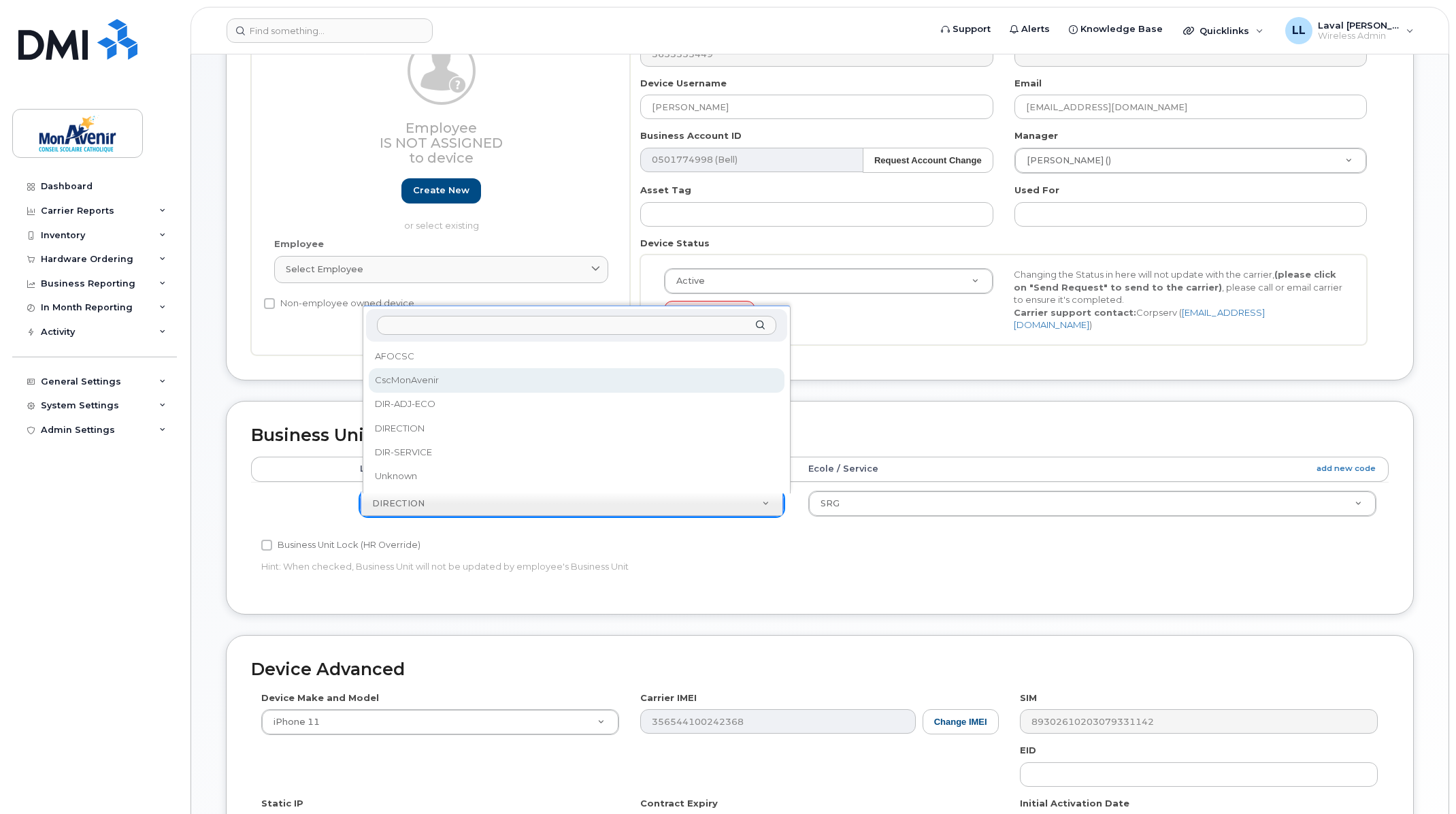
select select "43101"
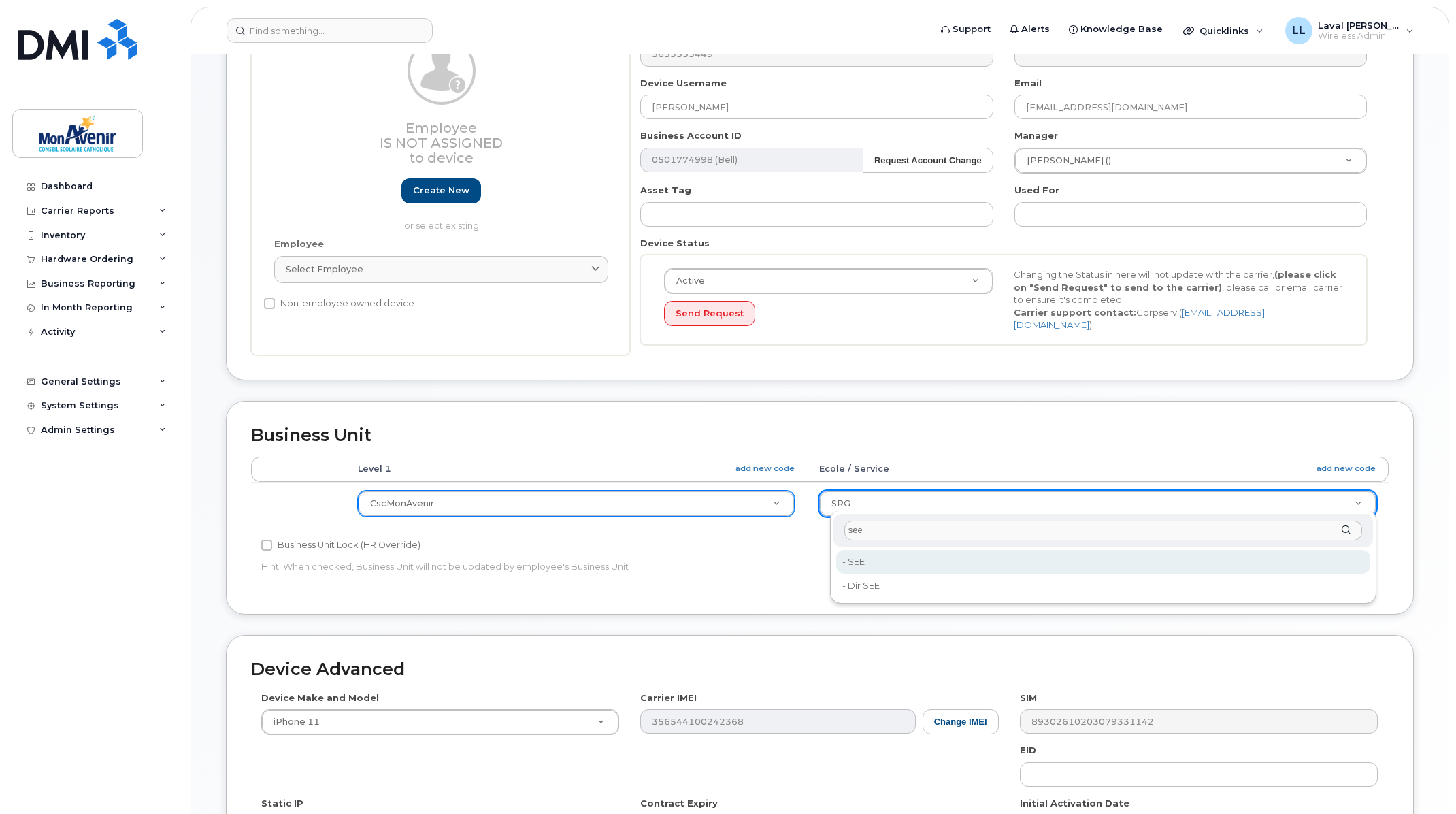
type input "see"
type input "43065"
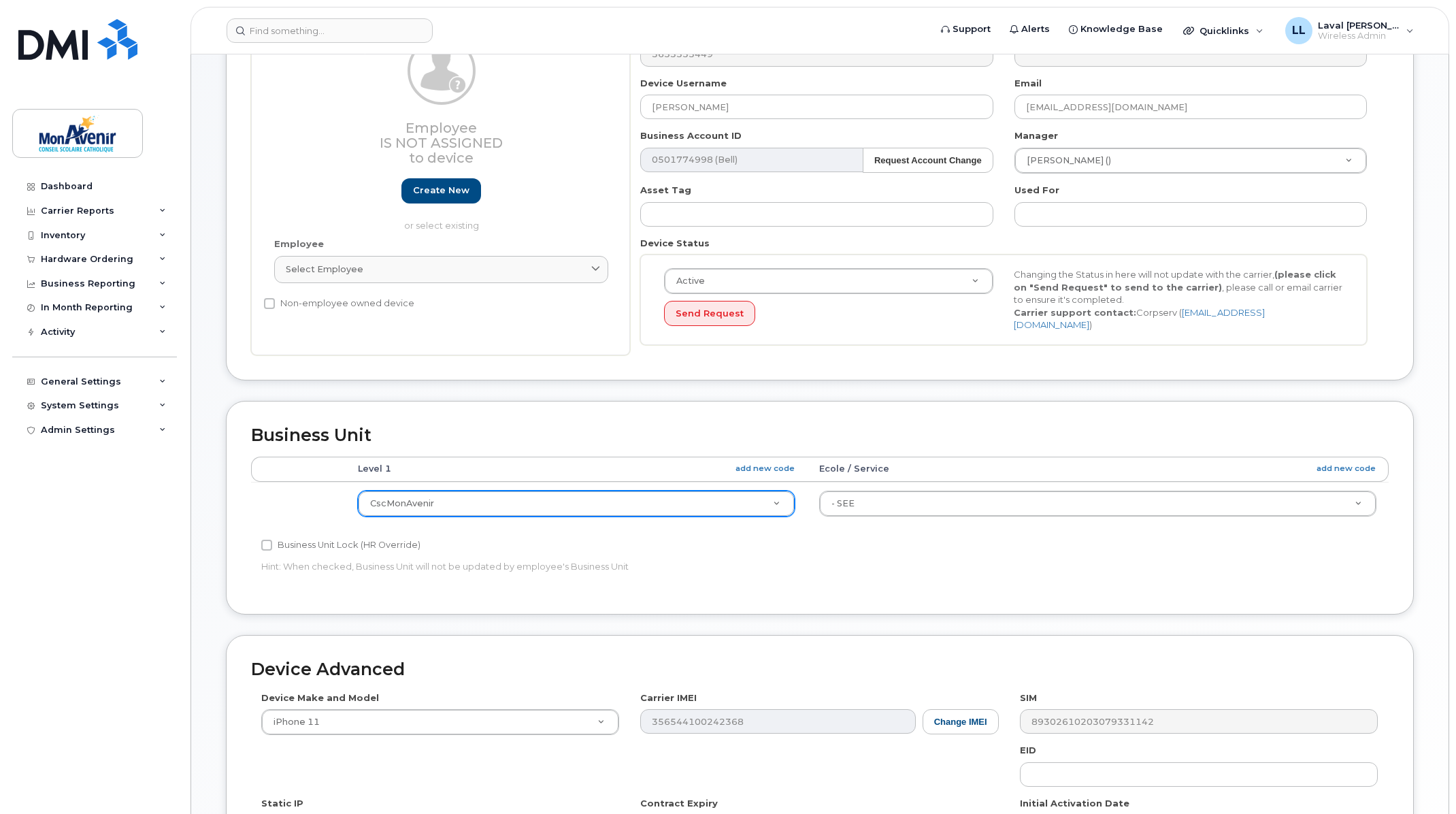
click at [1070, 572] on div "Accounting Categories Rules Level 1 add new code Ecole / Service add new code C…" at bounding box center [819, 523] width 1138 height 133
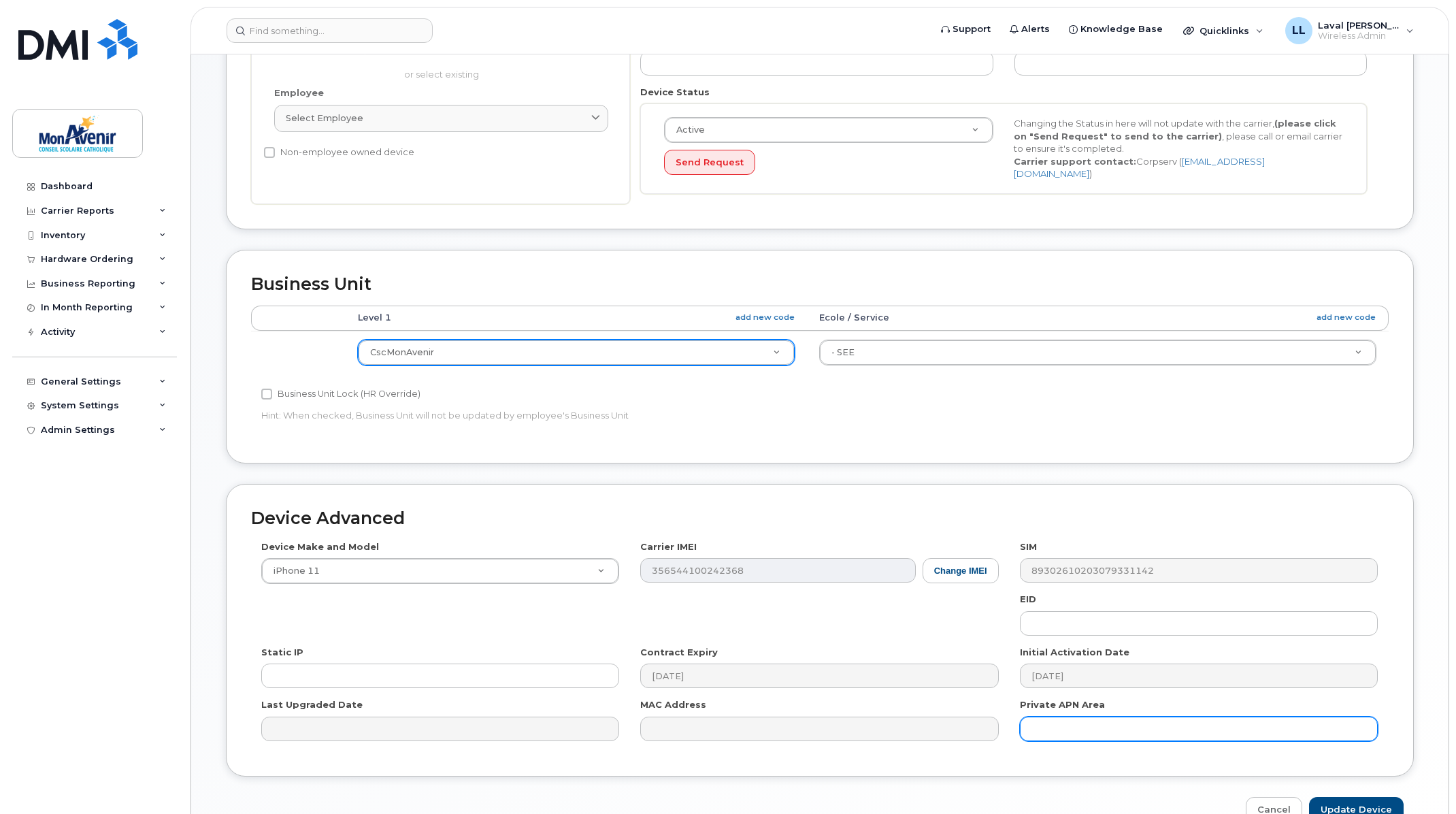
scroll to position [449, 0]
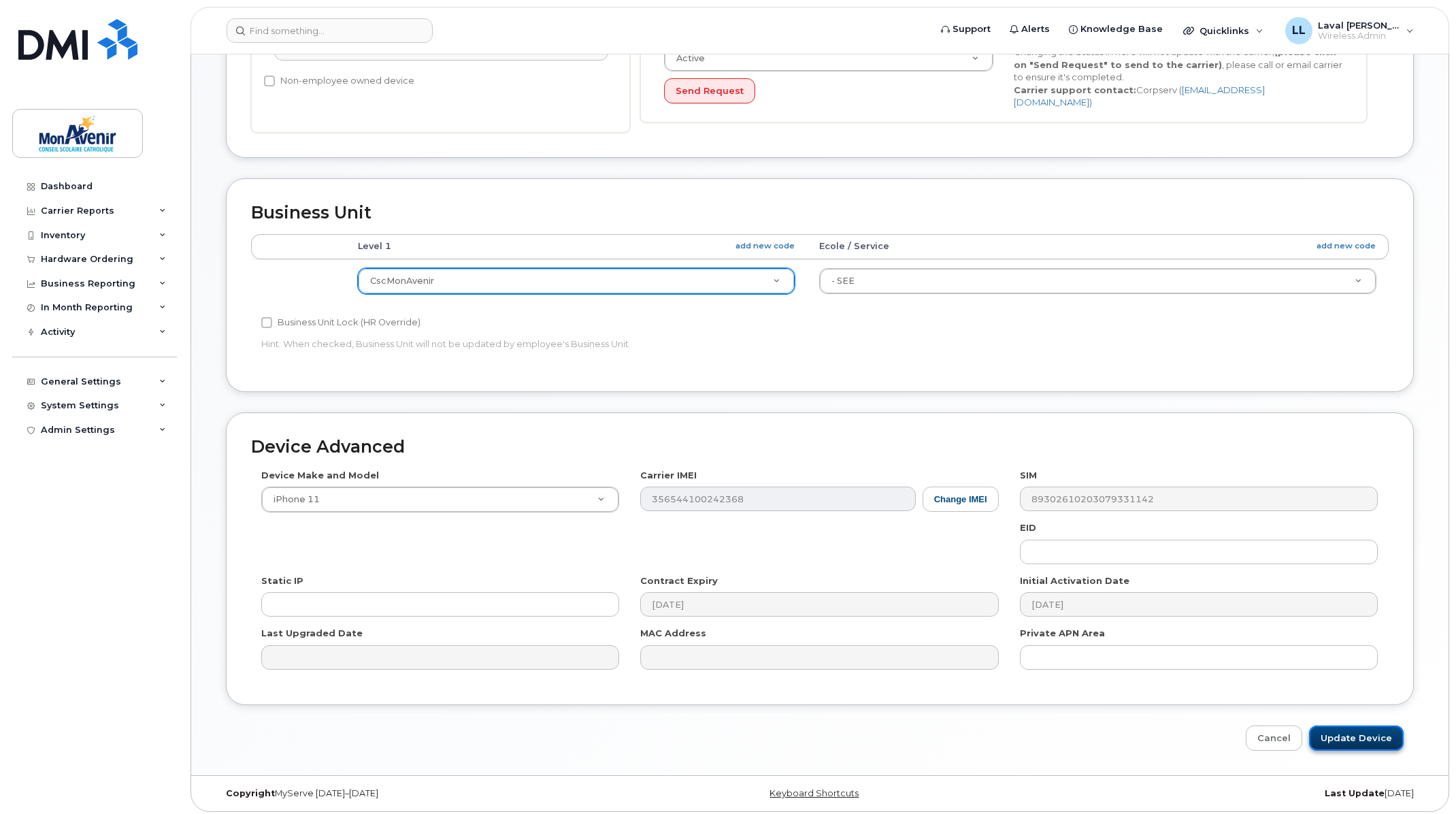
click at [1377, 729] on input "Update Device" at bounding box center [1356, 738] width 94 height 26
type input "Saving..."
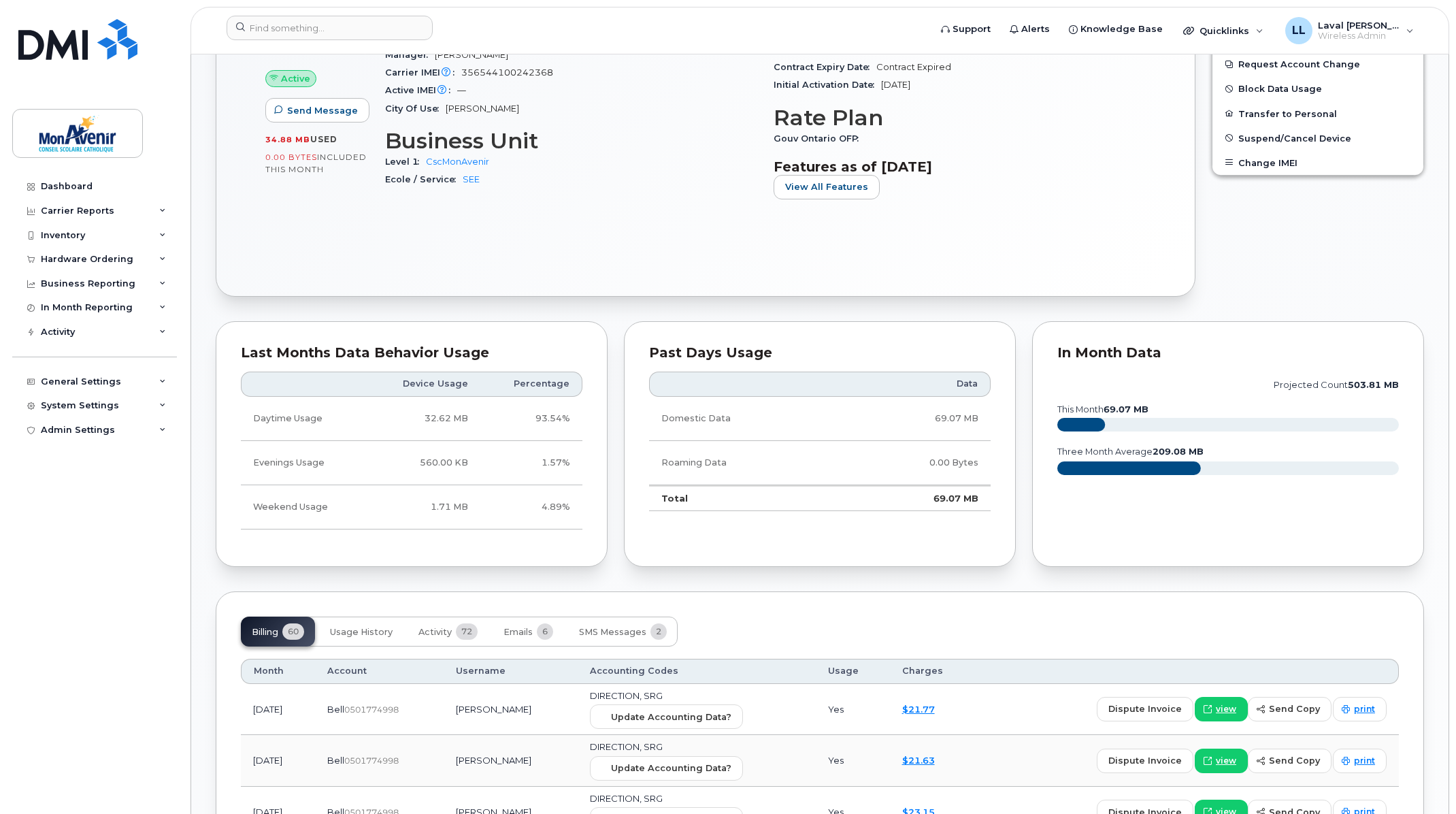
scroll to position [832, 0]
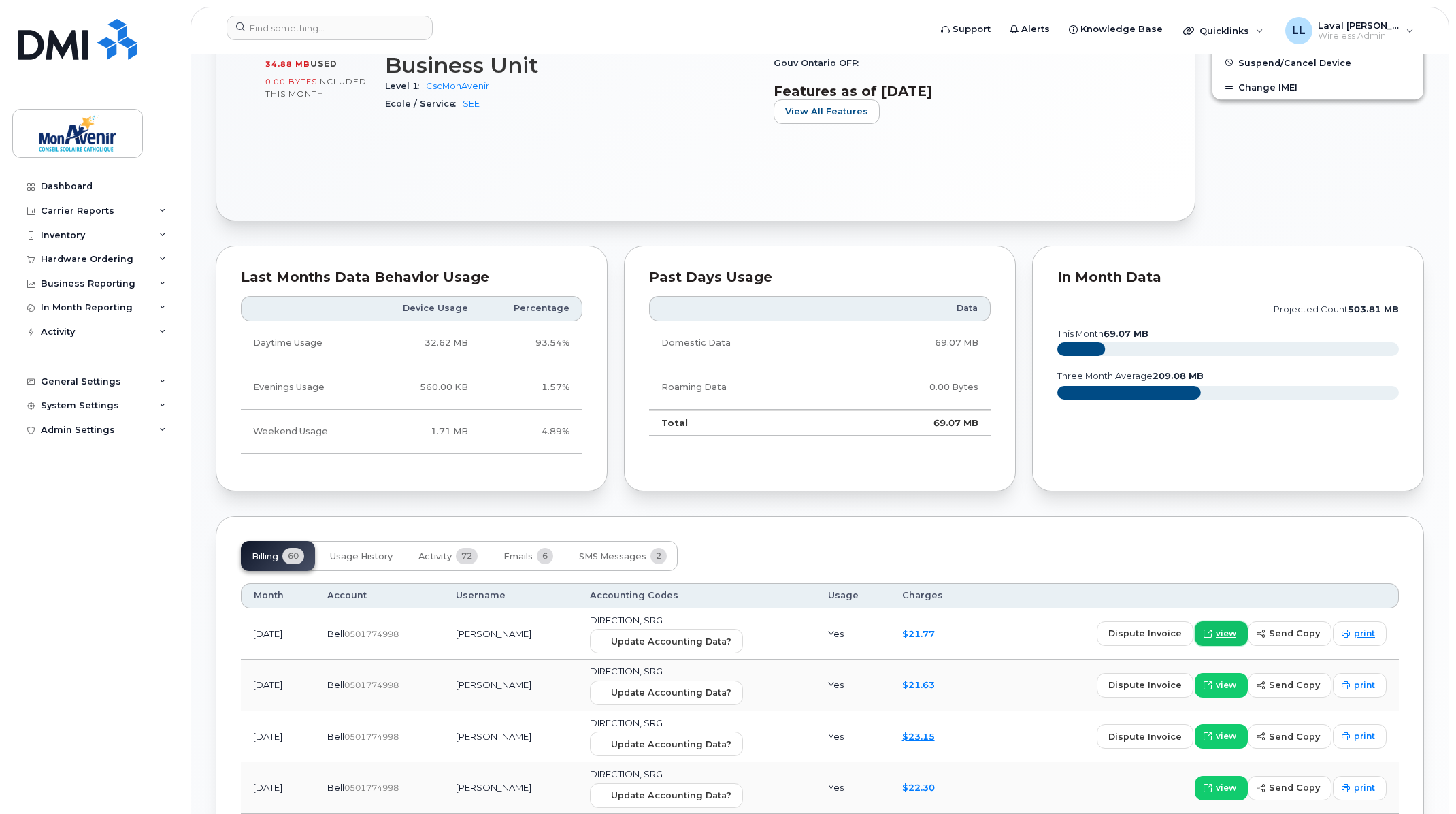
click at [1230, 634] on span "view" at bounding box center [1226, 633] width 21 height 12
